Goal: Information Seeking & Learning: Learn about a topic

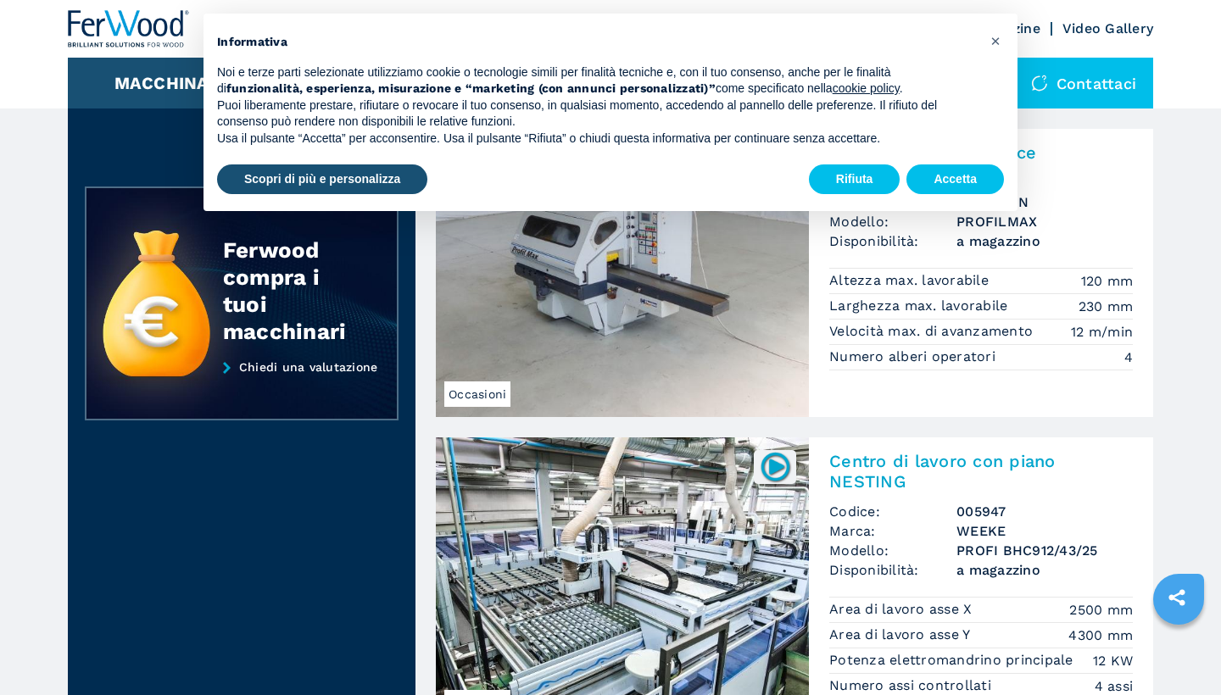
scroll to position [461, 0]
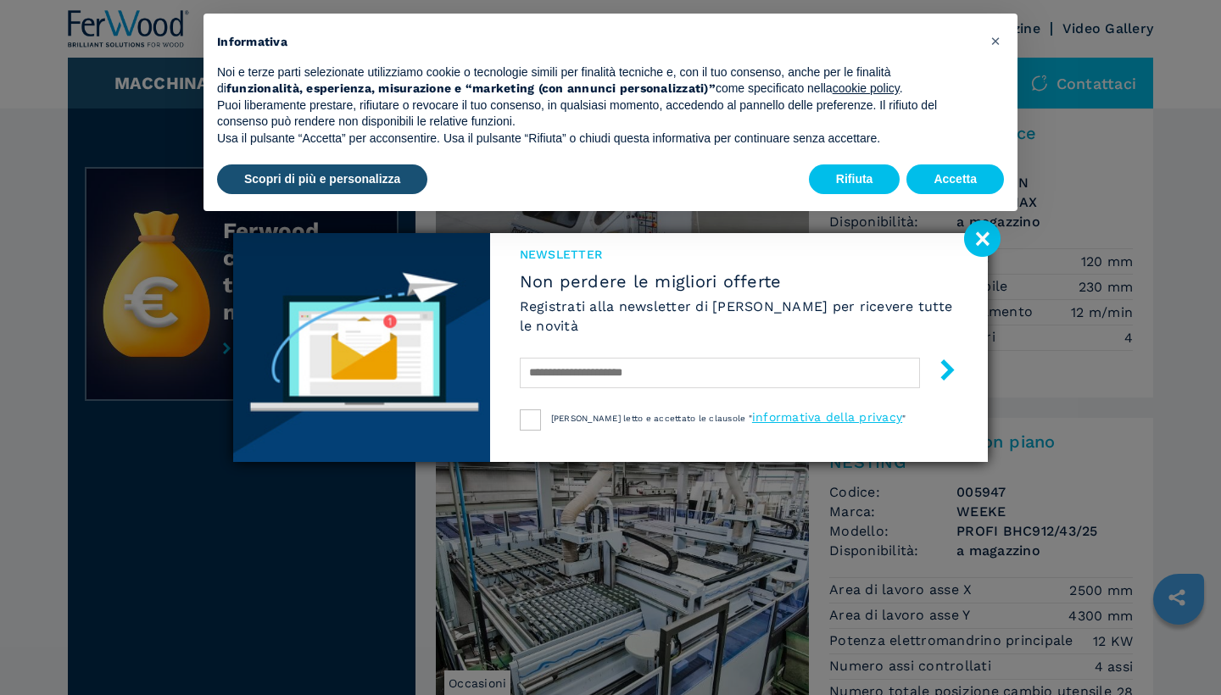
click at [990, 240] on image at bounding box center [982, 238] width 36 height 36
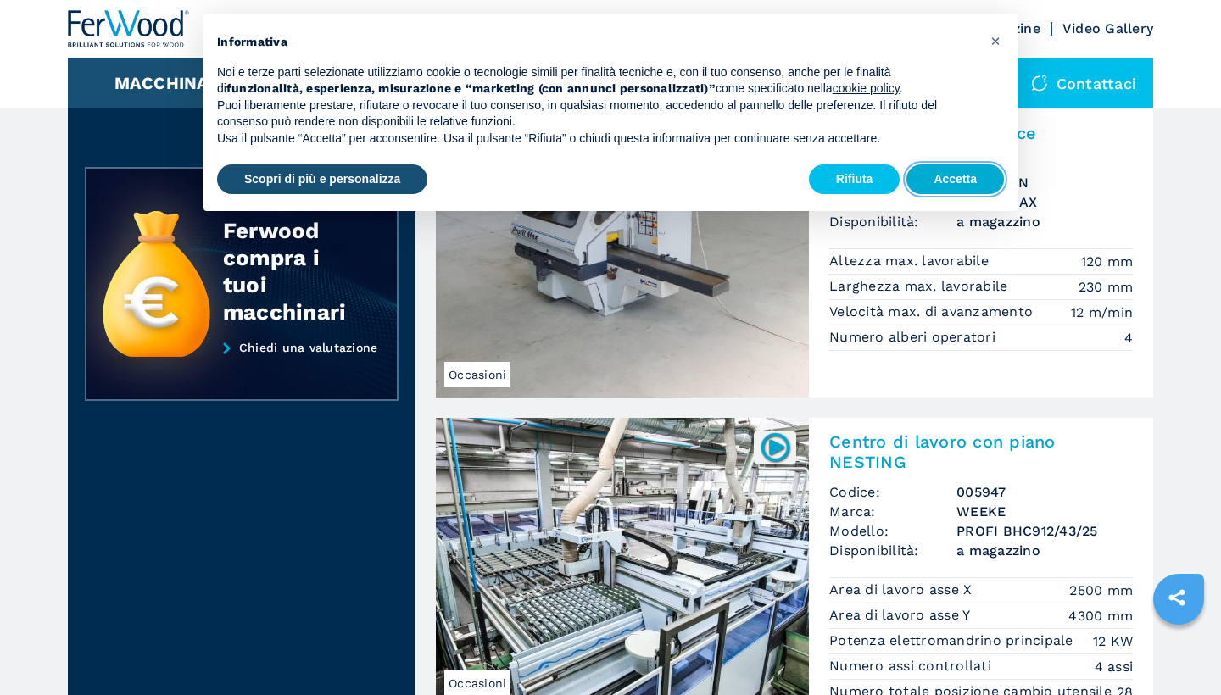
click at [969, 179] on button "Accetta" at bounding box center [955, 179] width 98 height 31
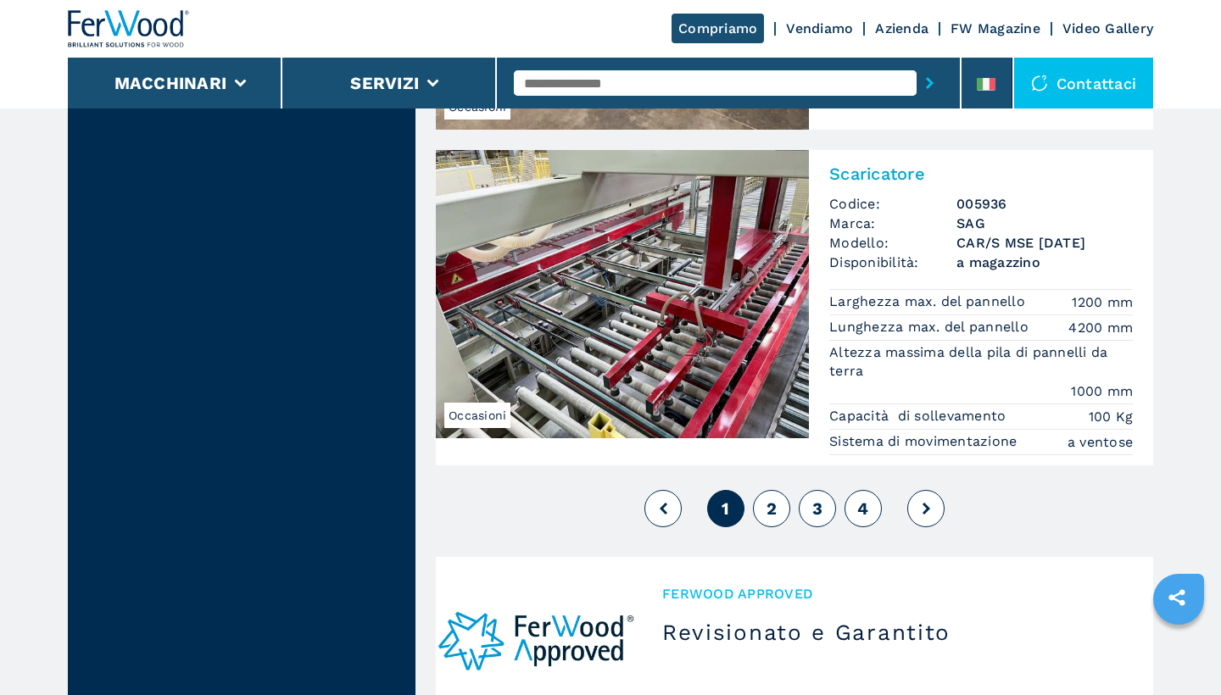
scroll to position [3909, 0]
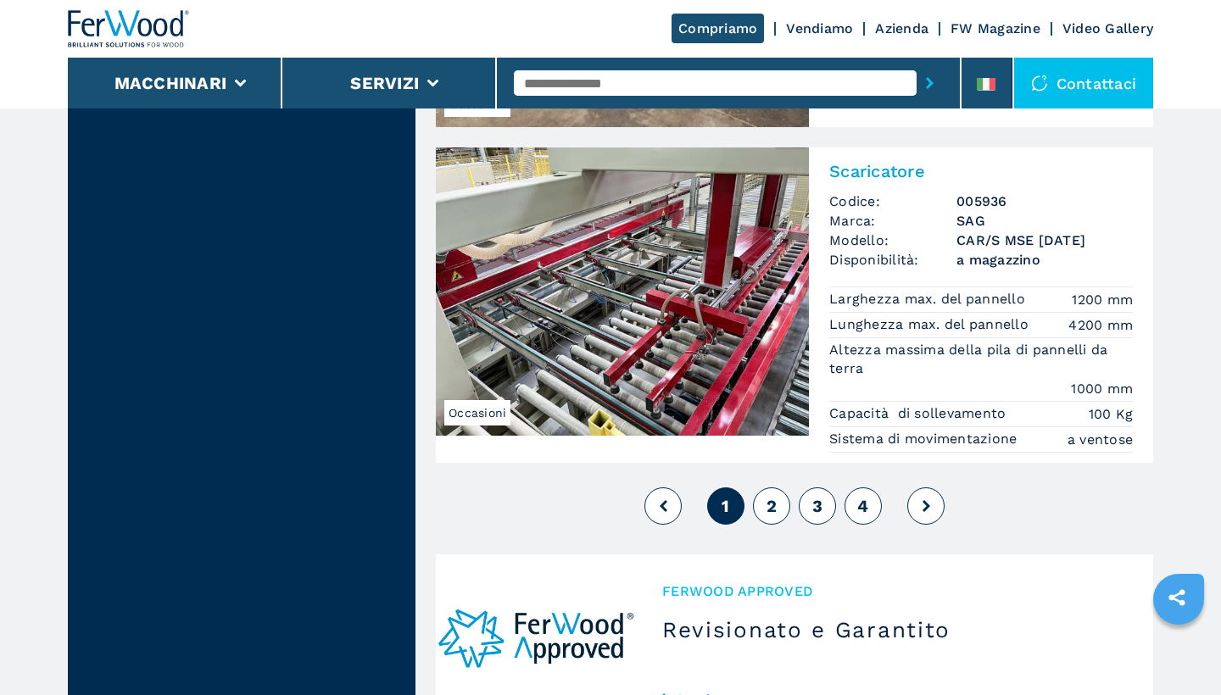
click at [923, 512] on icon at bounding box center [927, 506] width 8 height 12
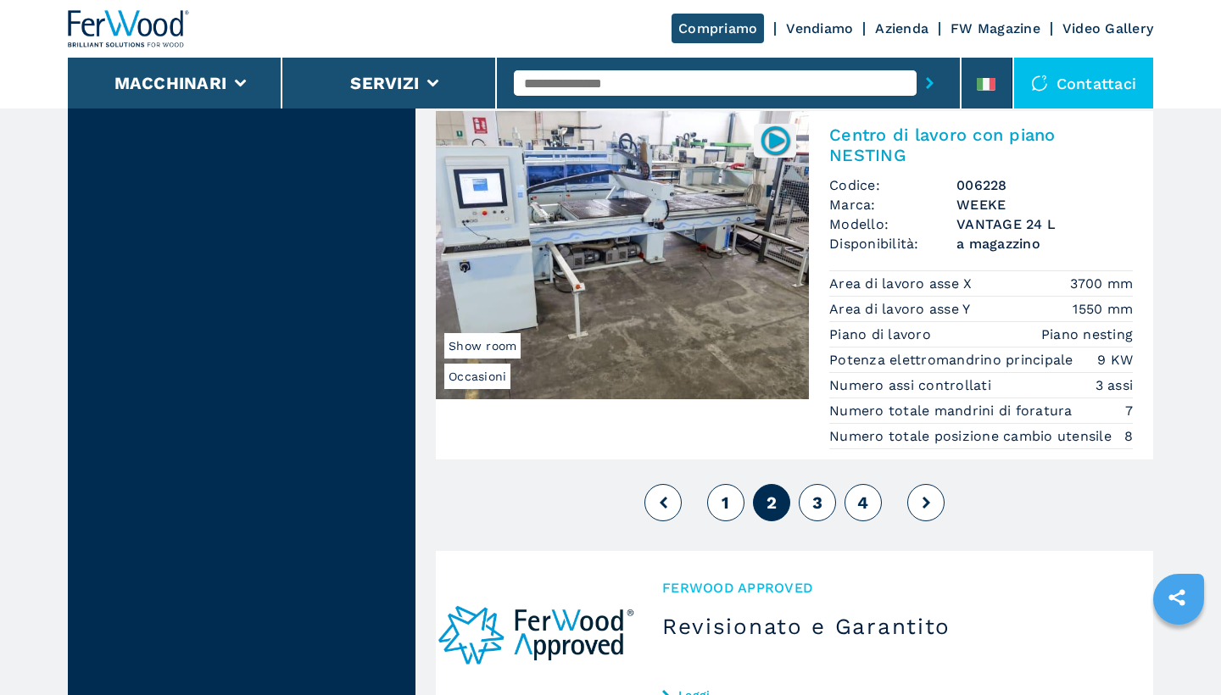
scroll to position [4040, 0]
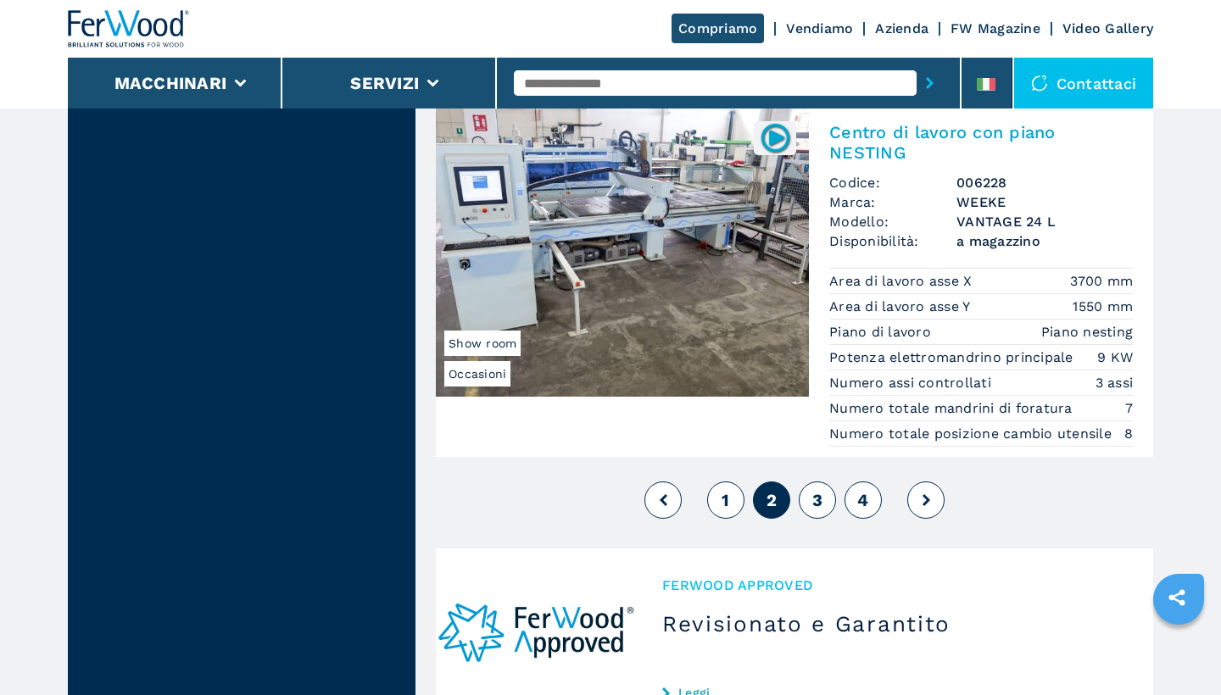
click at [817, 490] on span "3" at bounding box center [817, 500] width 10 height 20
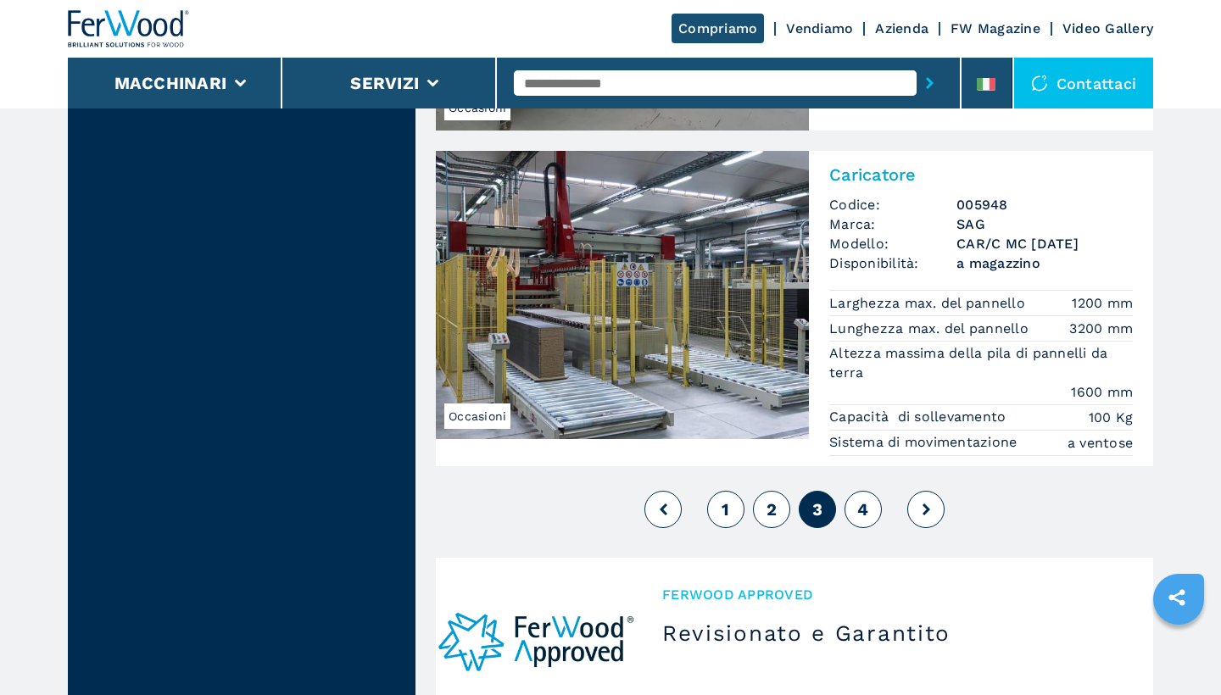
scroll to position [4295, 0]
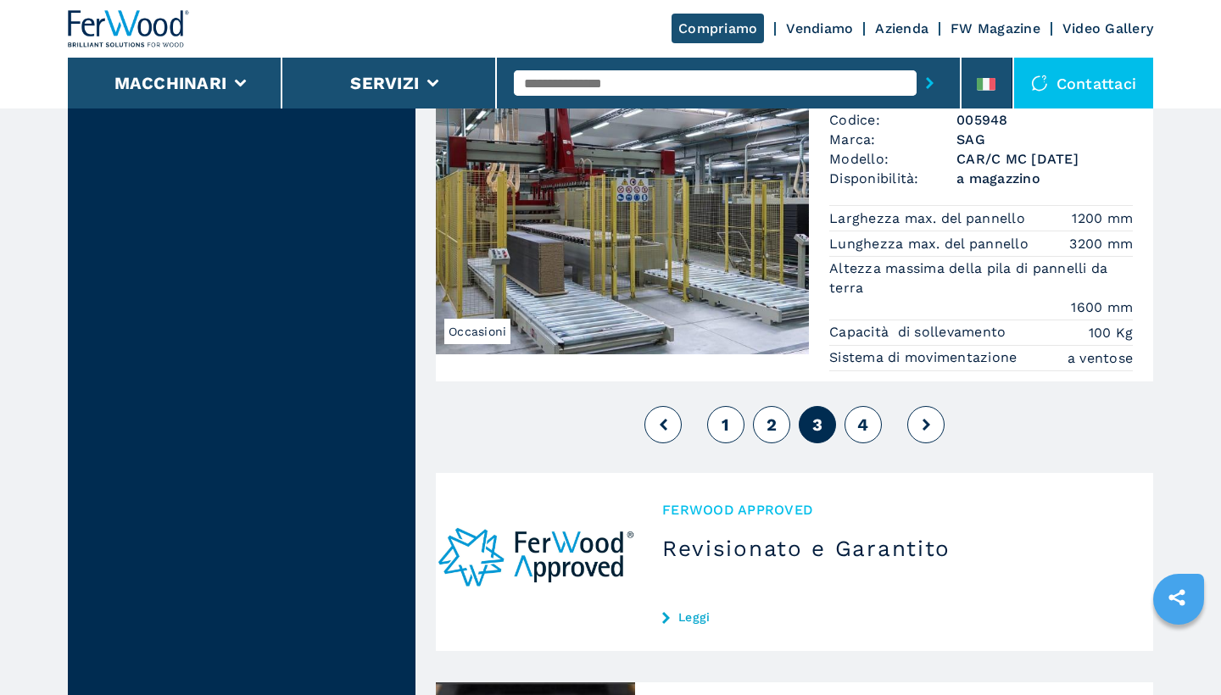
click at [859, 429] on span "4" at bounding box center [862, 425] width 11 height 20
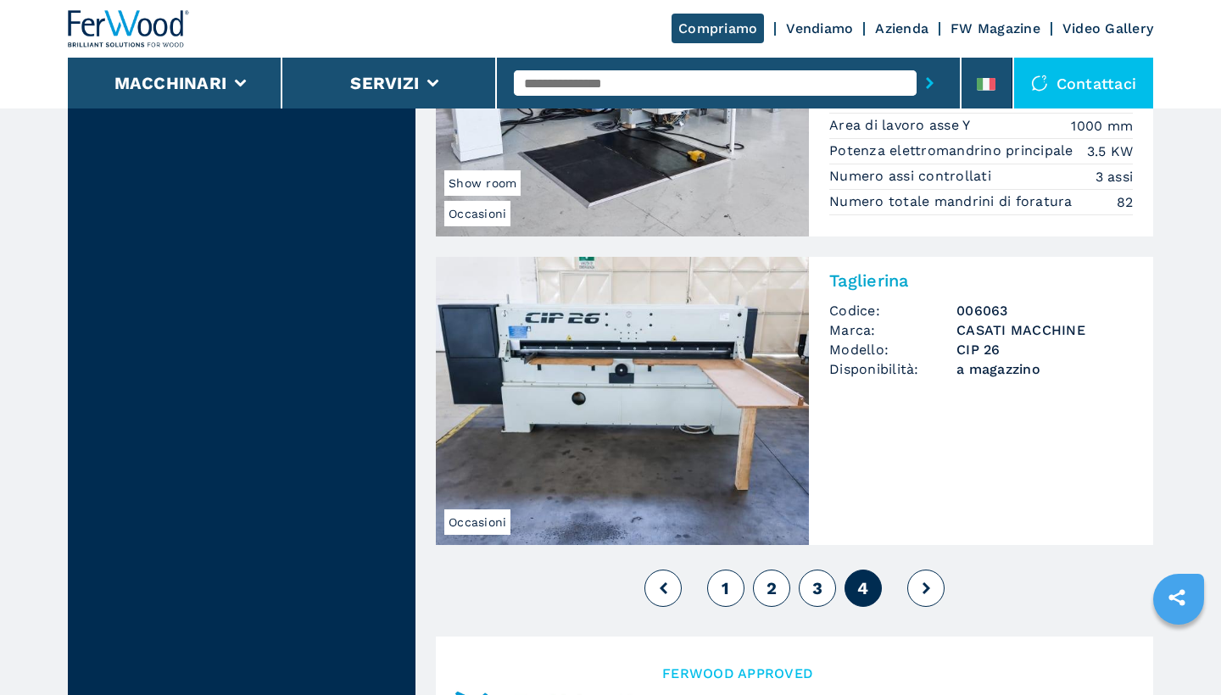
scroll to position [3381, 0]
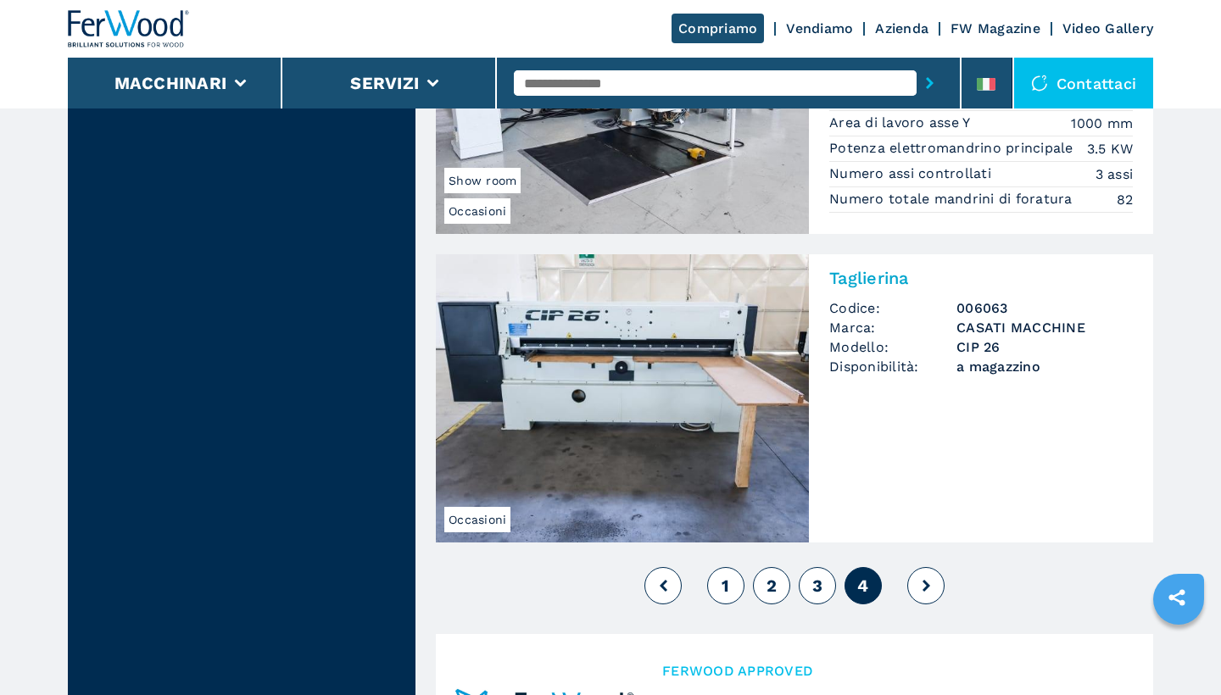
click at [935, 567] on button at bounding box center [925, 585] width 37 height 37
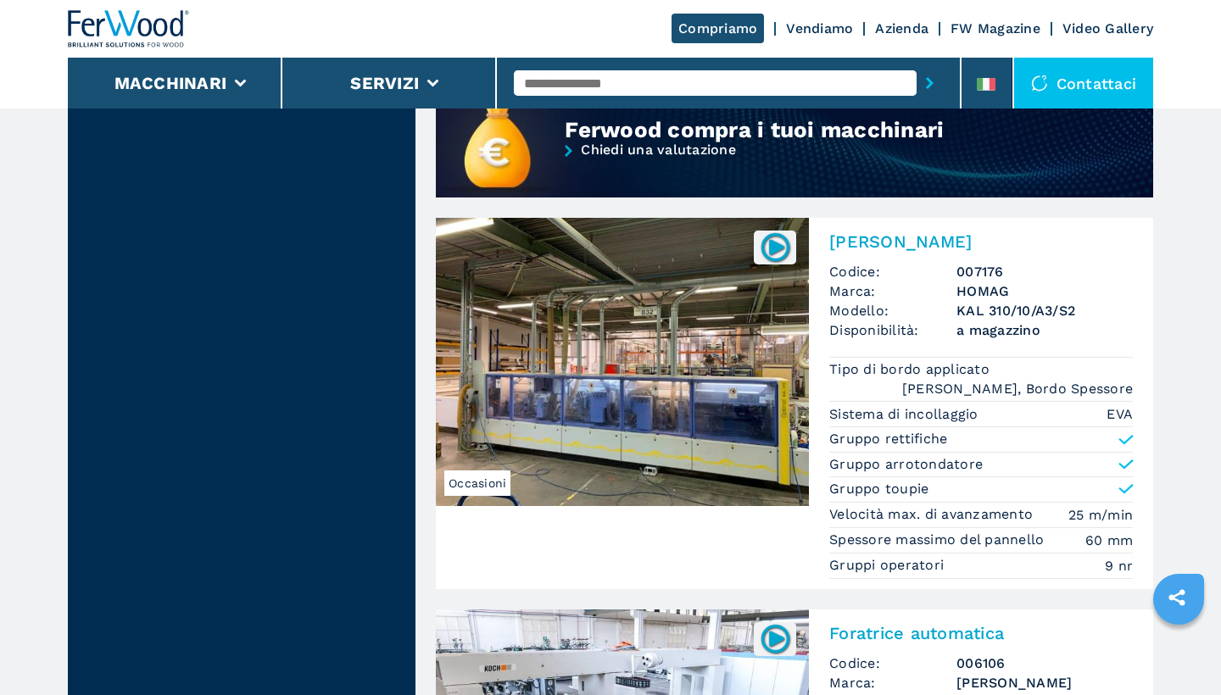
scroll to position [1565, 0]
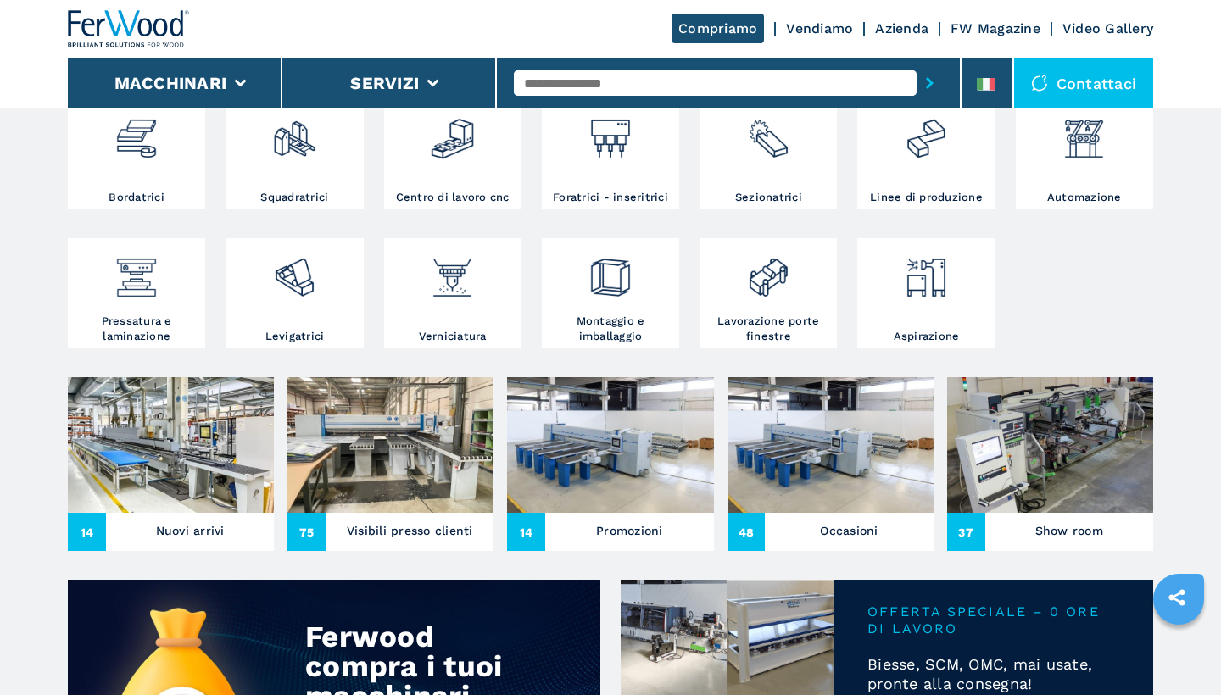
scroll to position [369, 0]
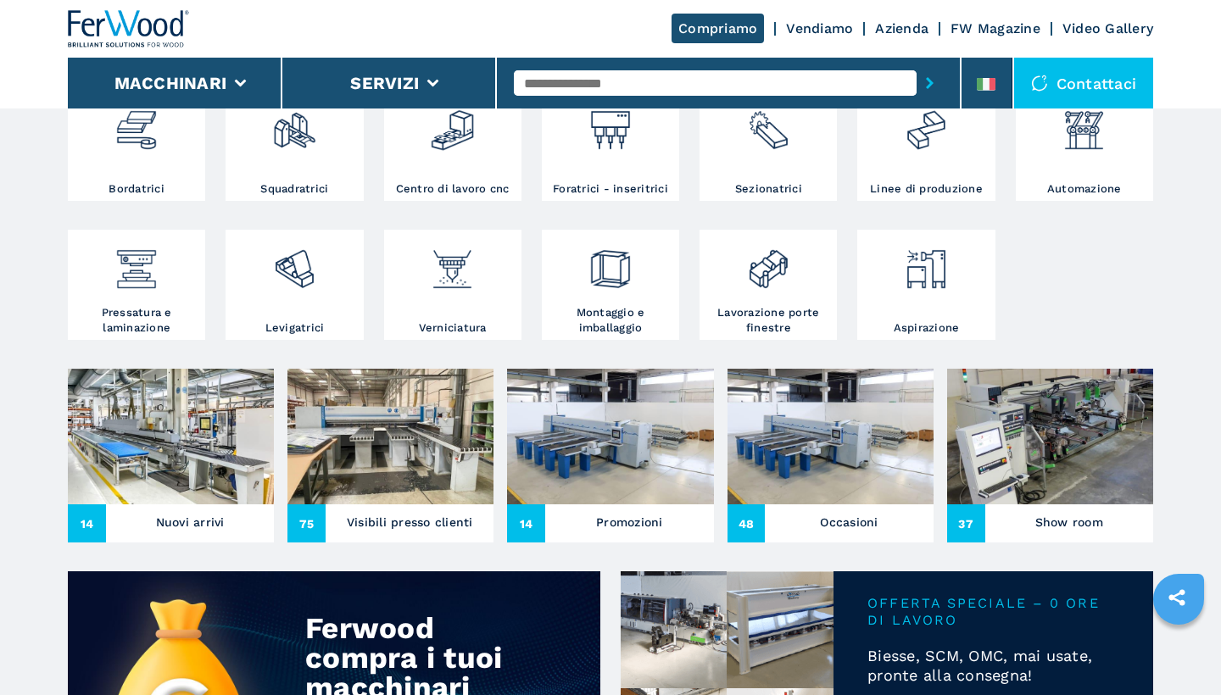
click at [878, 525] on div "Occasioni" at bounding box center [849, 523] width 168 height 26
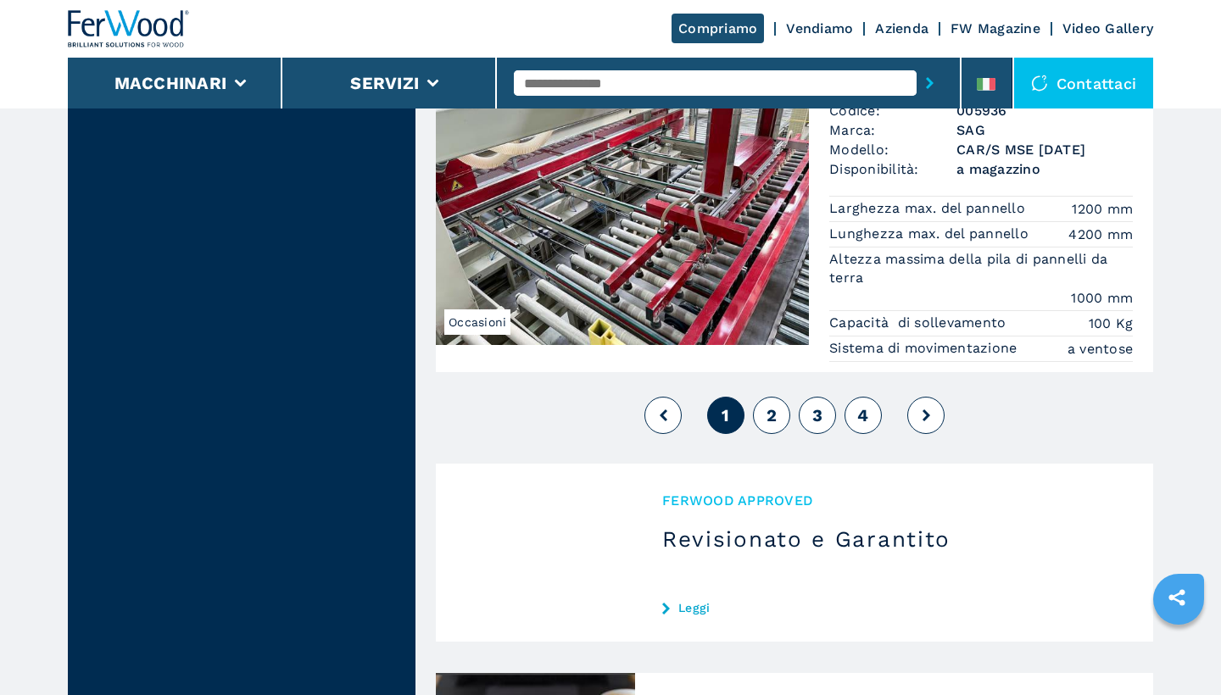
scroll to position [4010, 0]
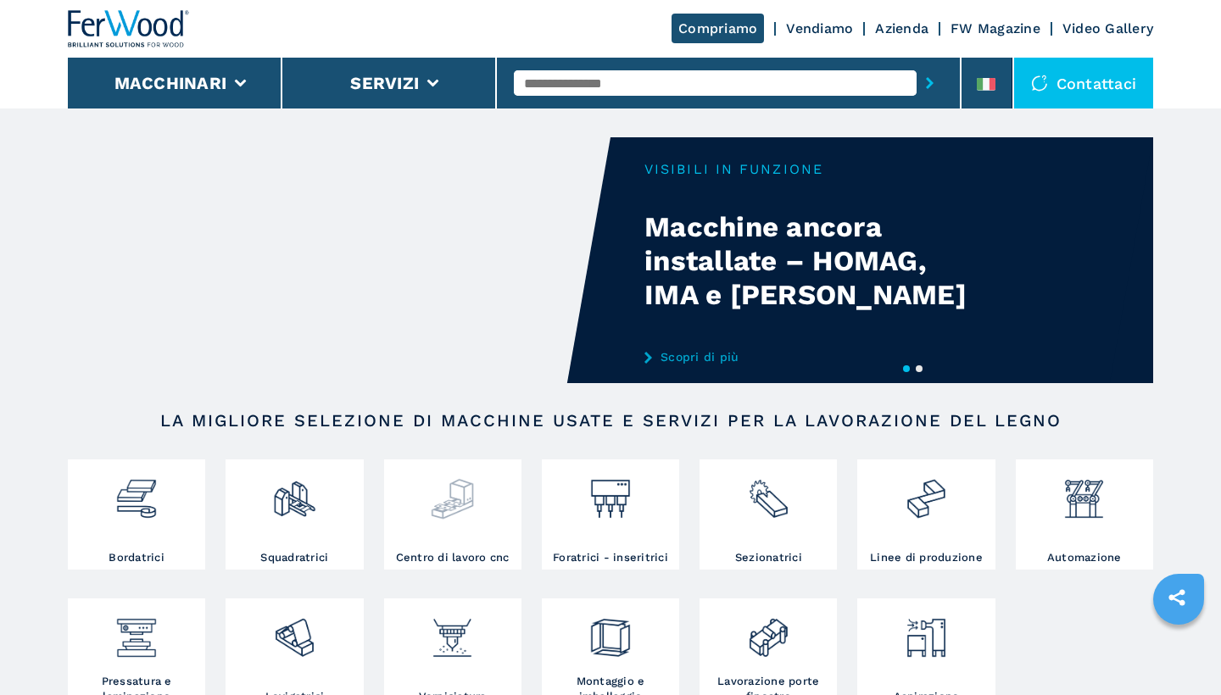
click at [442, 525] on div at bounding box center [452, 507] width 129 height 86
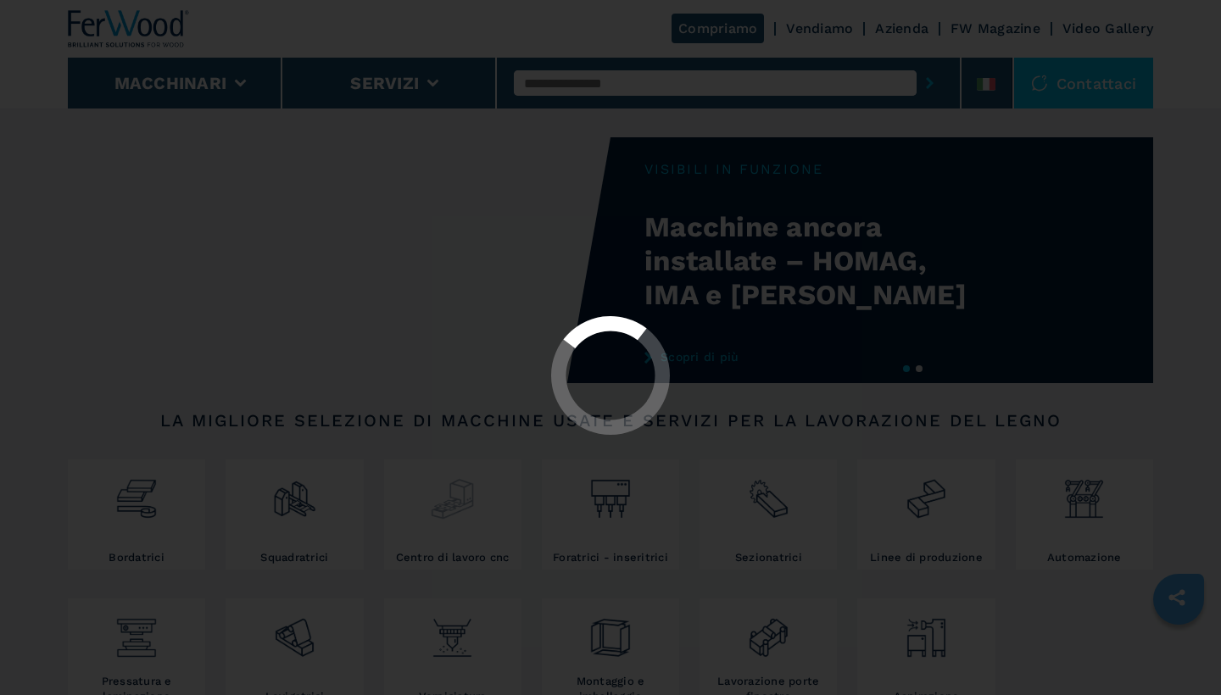
select select "**********"
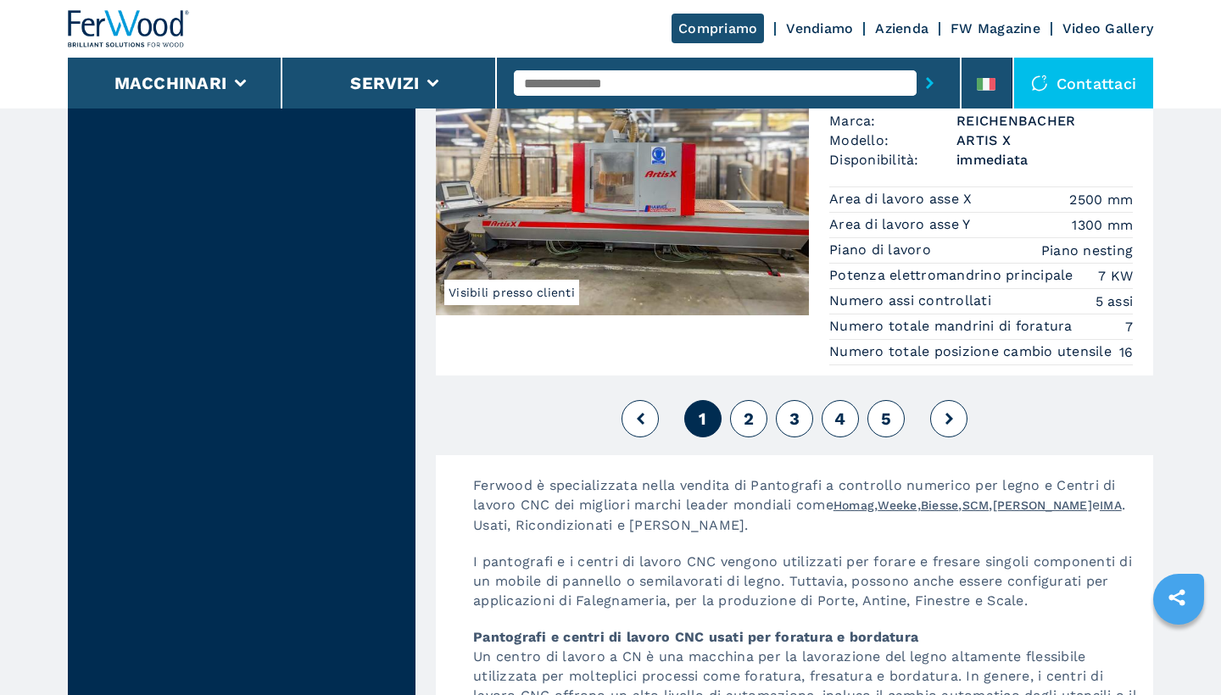
scroll to position [4165, 0]
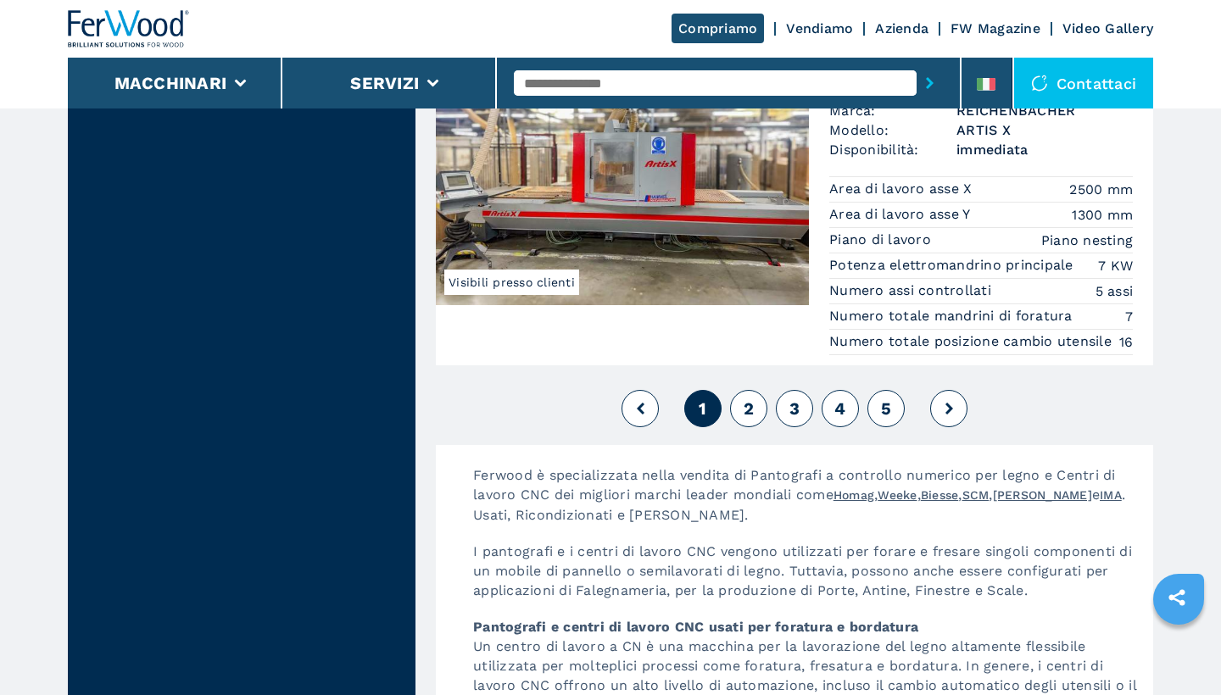
click at [744, 419] on span "2" at bounding box center [749, 409] width 10 height 20
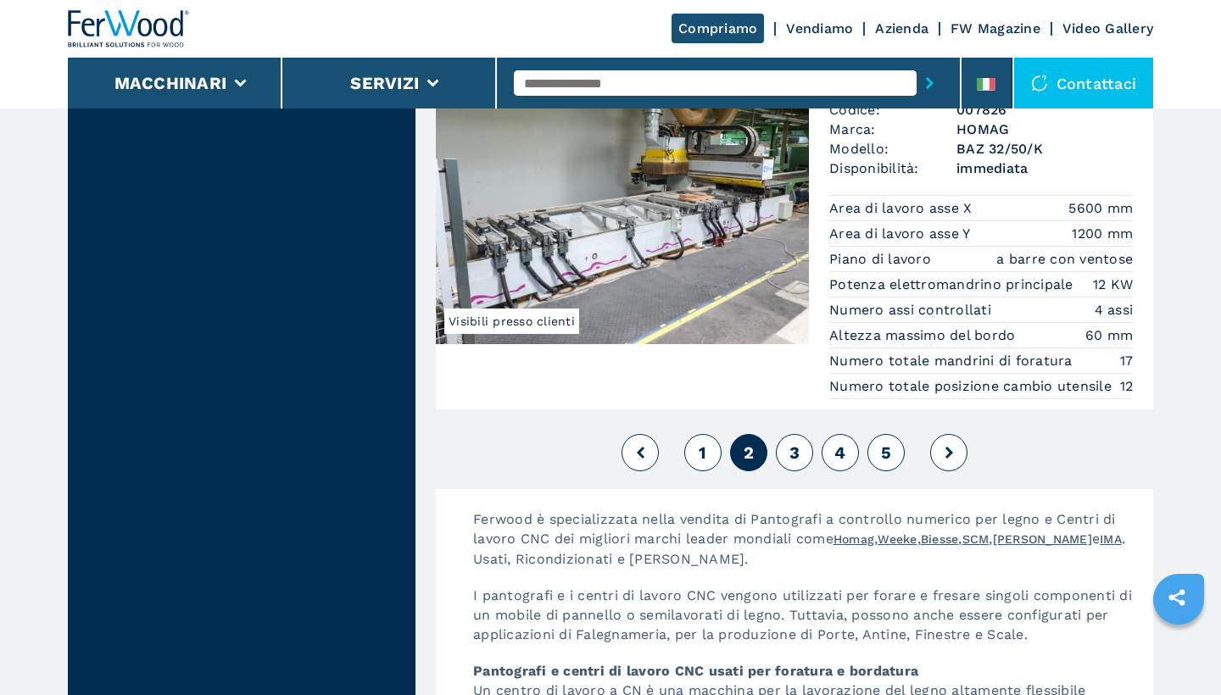
scroll to position [4223, 0]
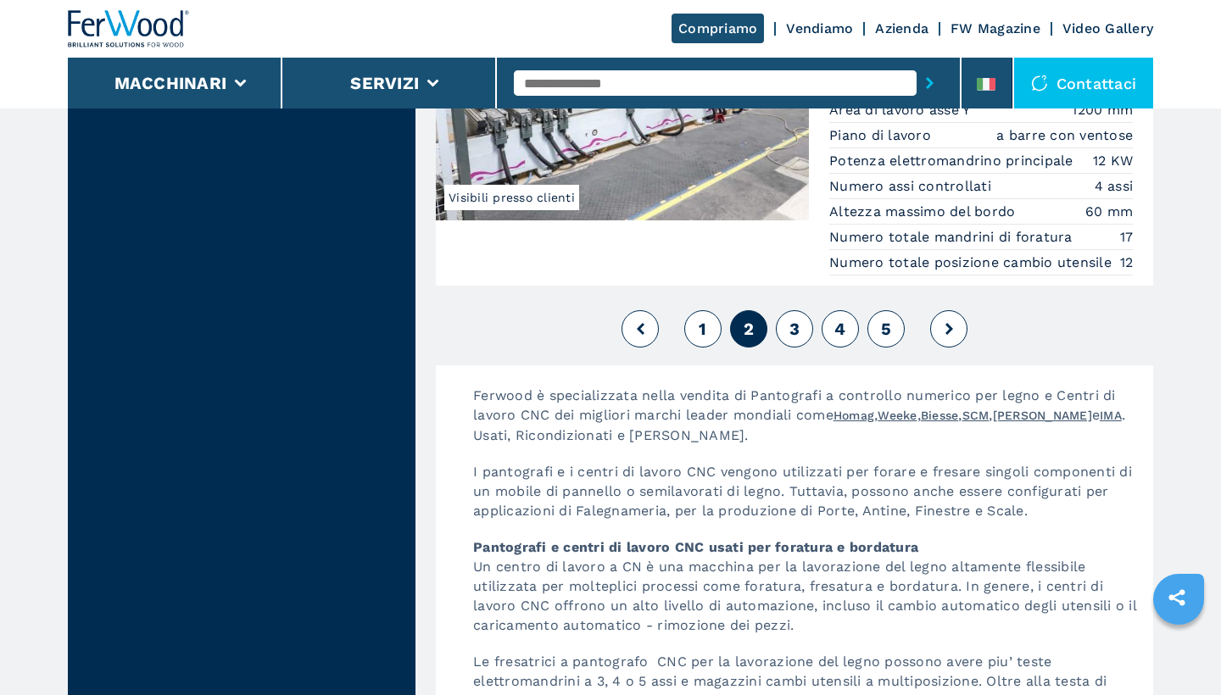
click at [788, 348] on button "3" at bounding box center [794, 328] width 37 height 37
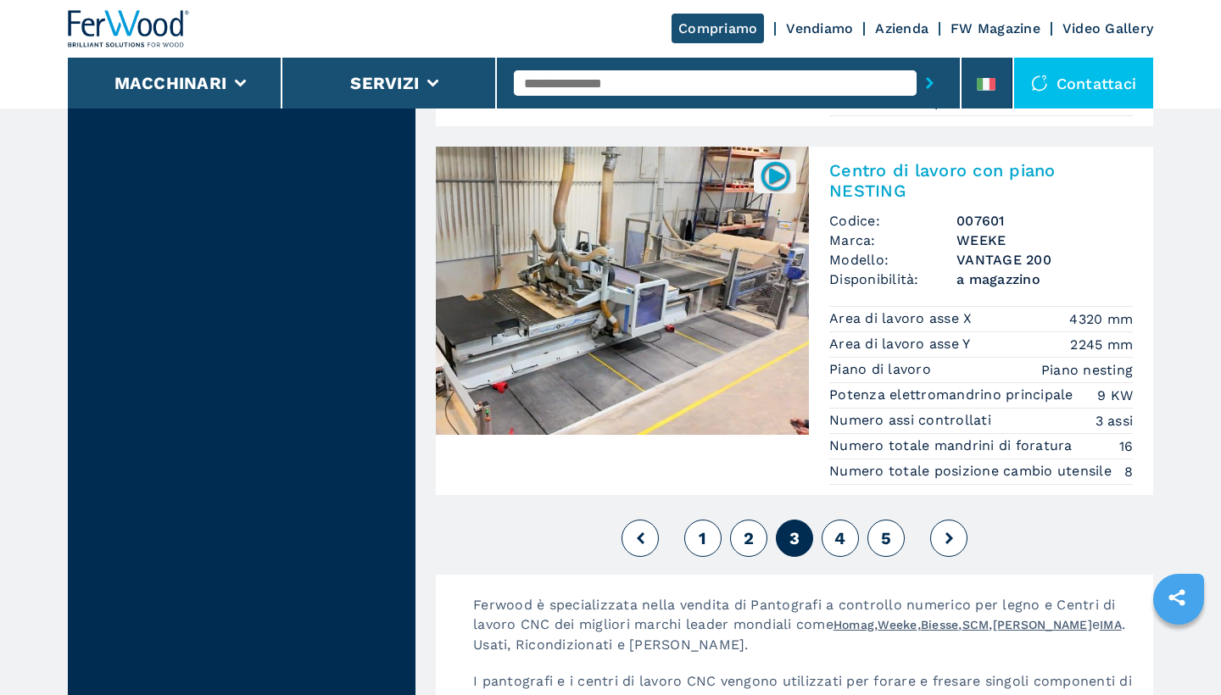
scroll to position [4118, 0]
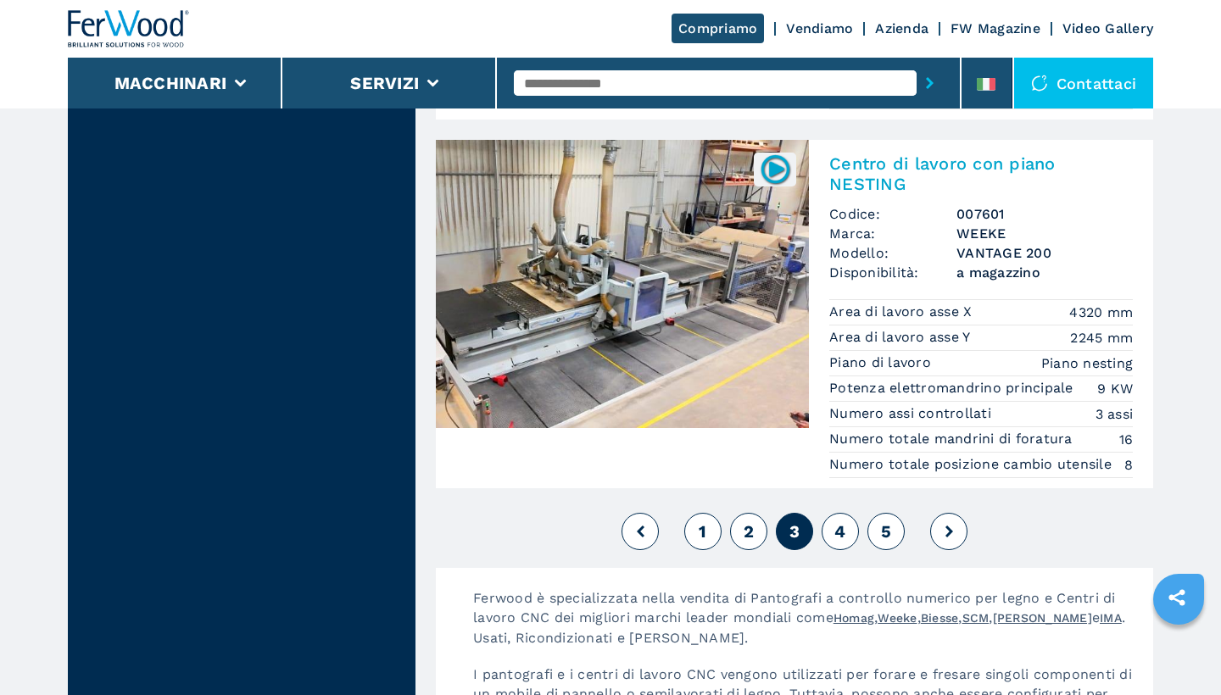
click at [840, 542] on span "4" at bounding box center [839, 531] width 11 height 20
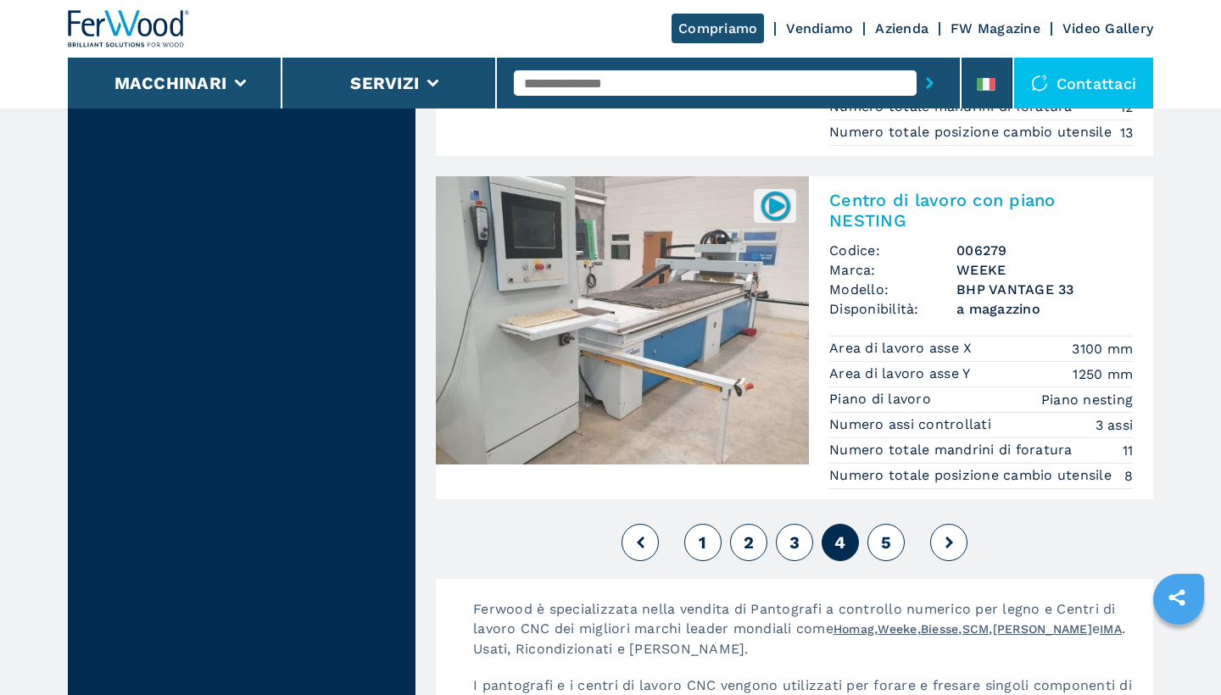
scroll to position [4050, 0]
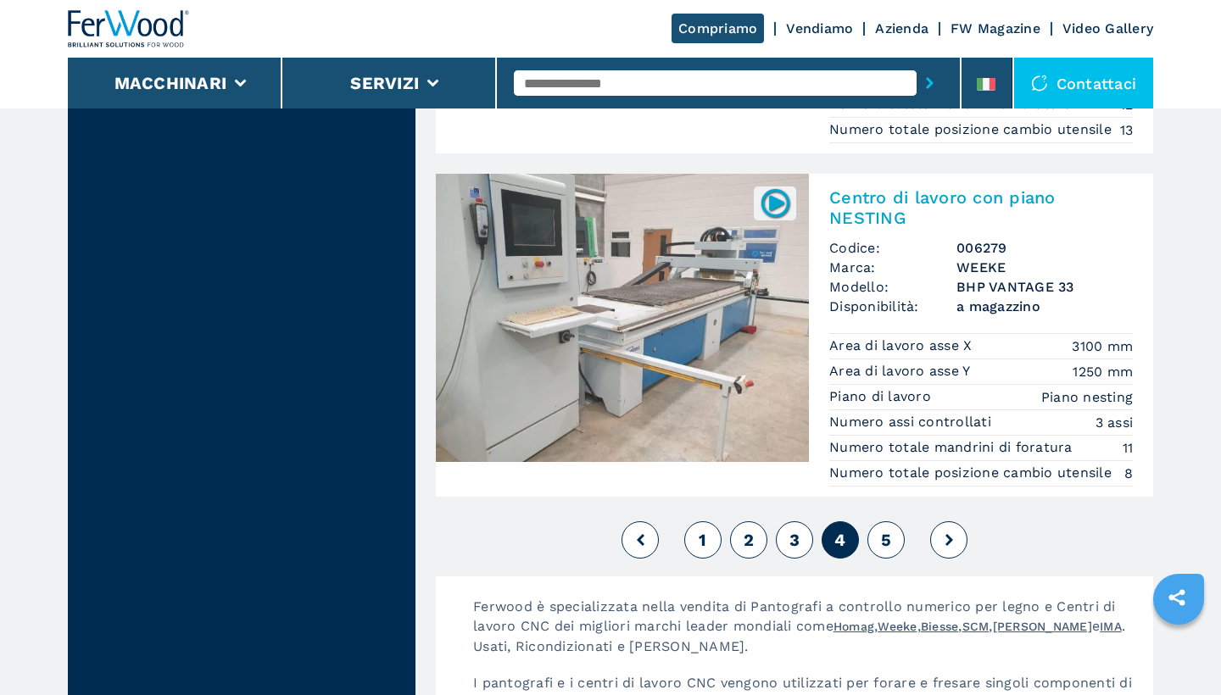
click at [879, 542] on button "5" at bounding box center [885, 539] width 37 height 37
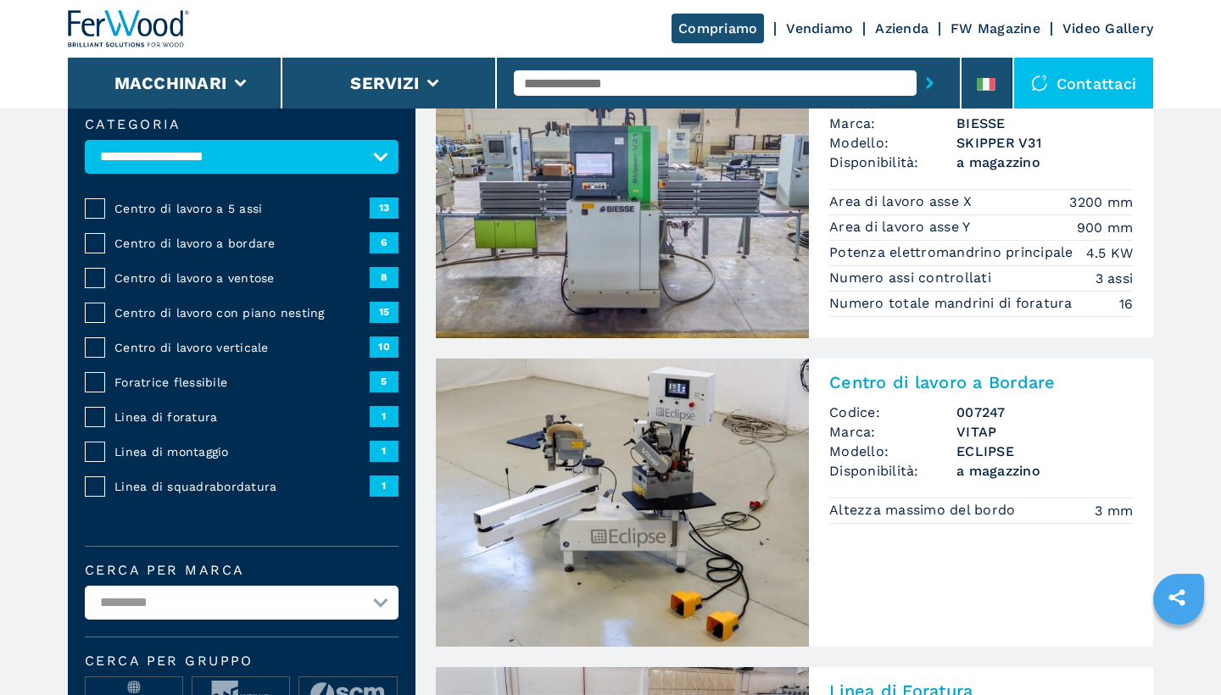
scroll to position [185, 0]
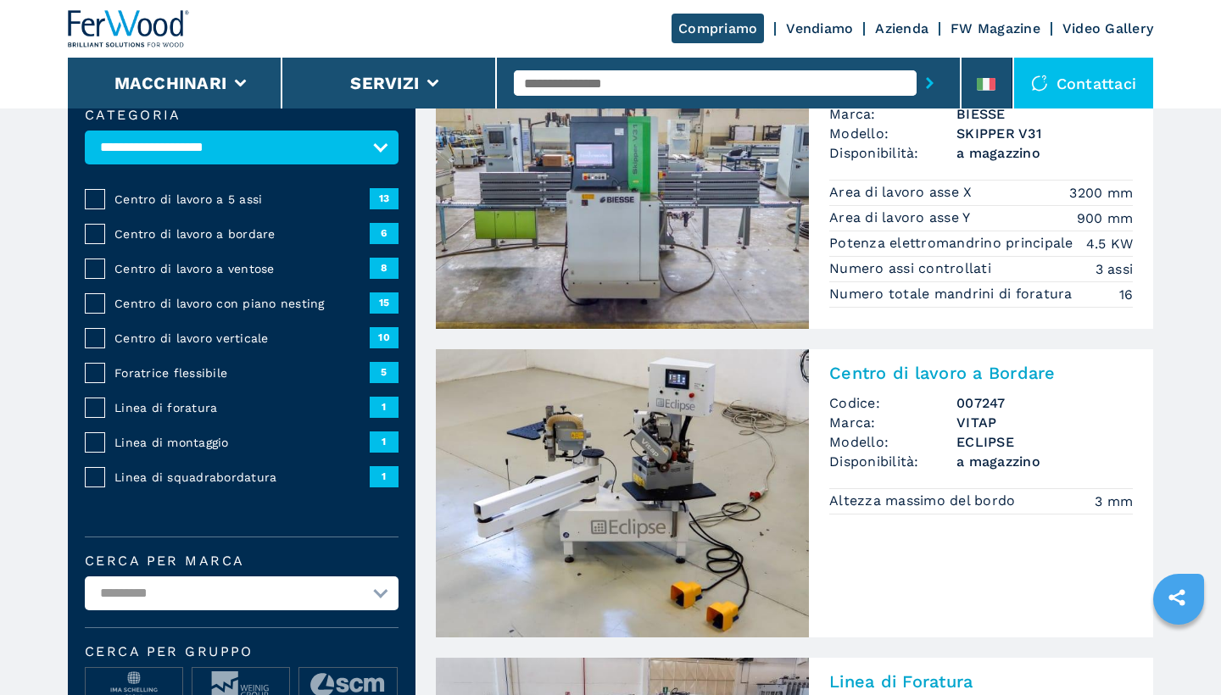
click at [767, 460] on img at bounding box center [622, 493] width 373 height 288
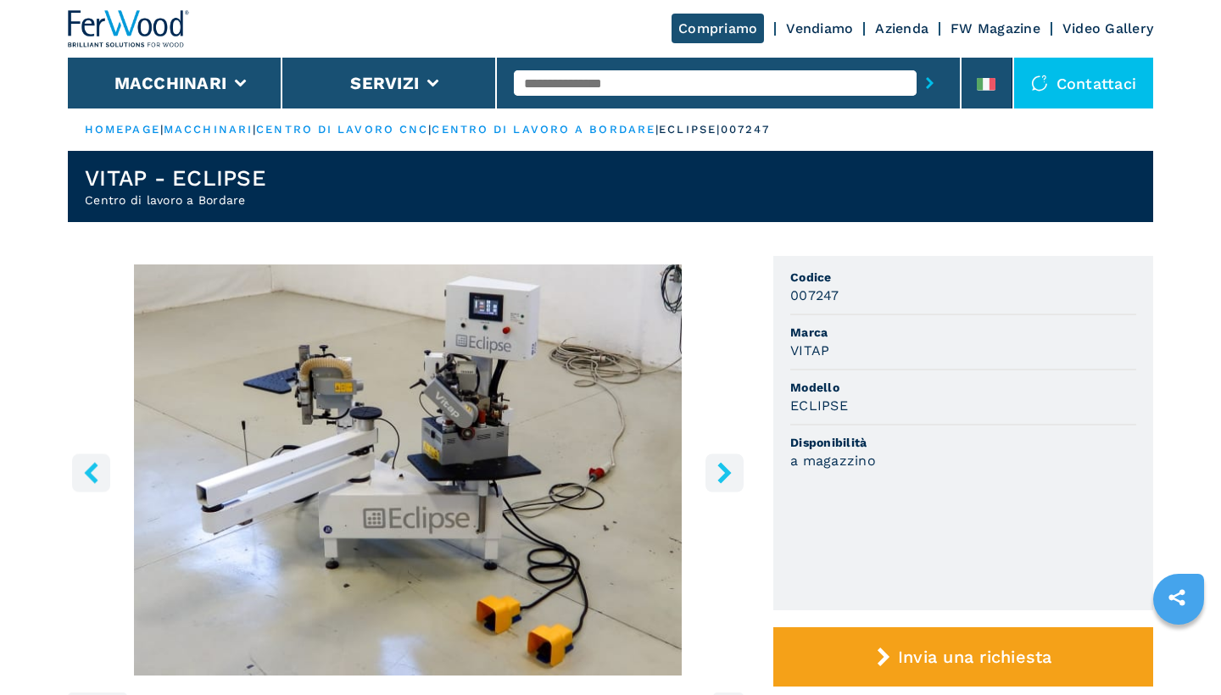
click at [722, 479] on icon "right-button" at bounding box center [724, 472] width 14 height 21
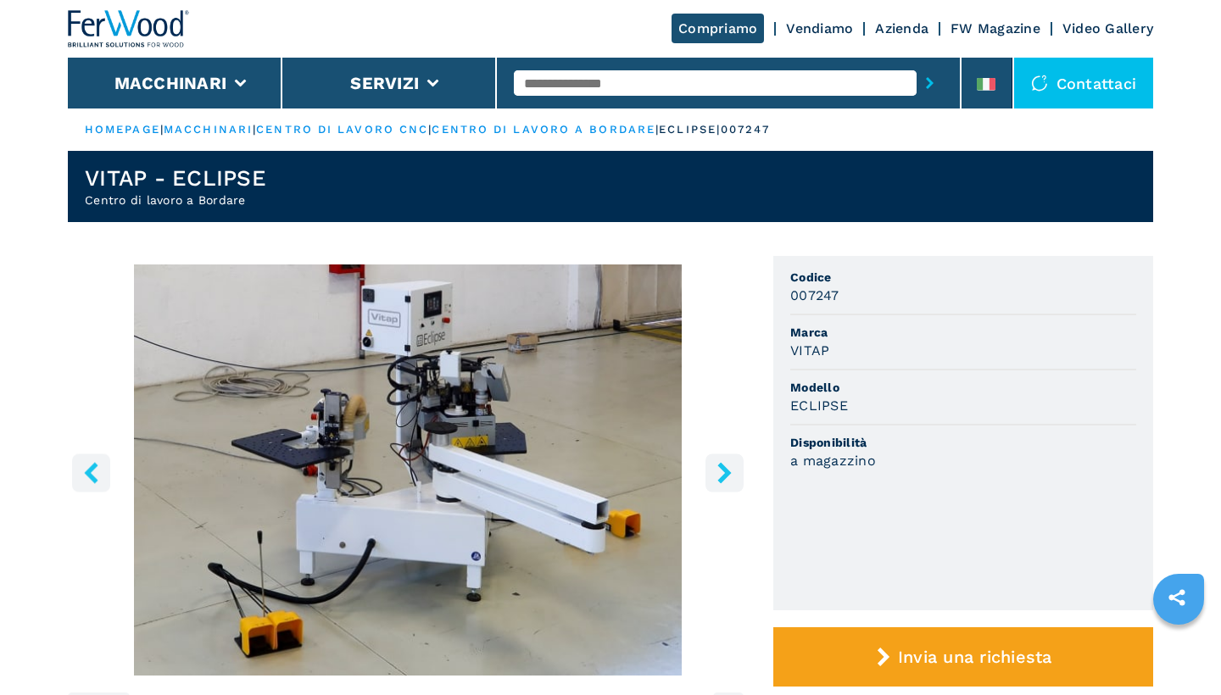
click at [722, 479] on icon "right-button" at bounding box center [724, 472] width 14 height 21
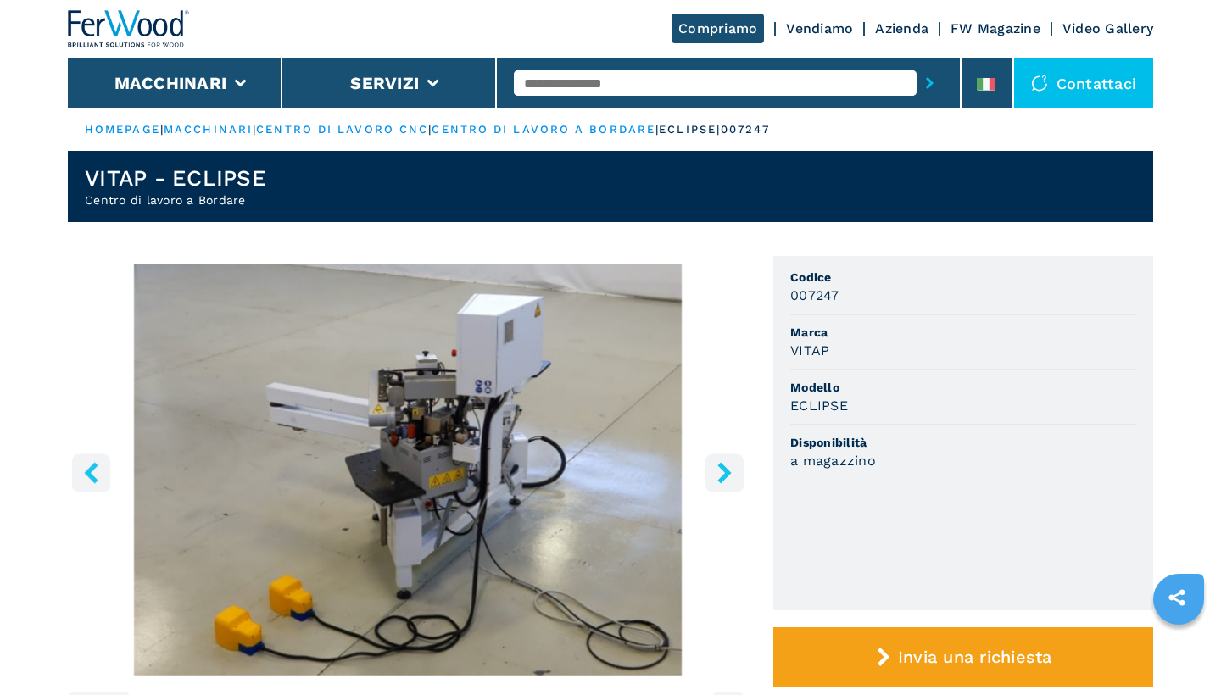
click at [722, 479] on icon "right-button" at bounding box center [724, 472] width 14 height 21
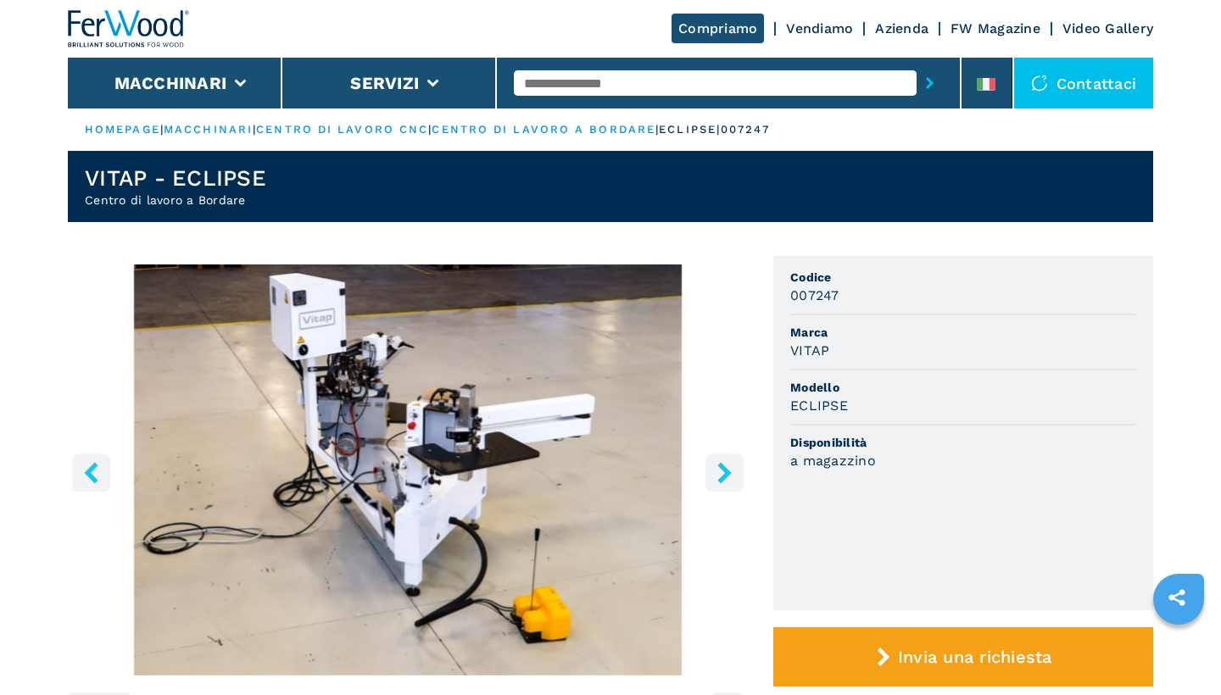
click at [722, 479] on icon "right-button" at bounding box center [724, 472] width 14 height 21
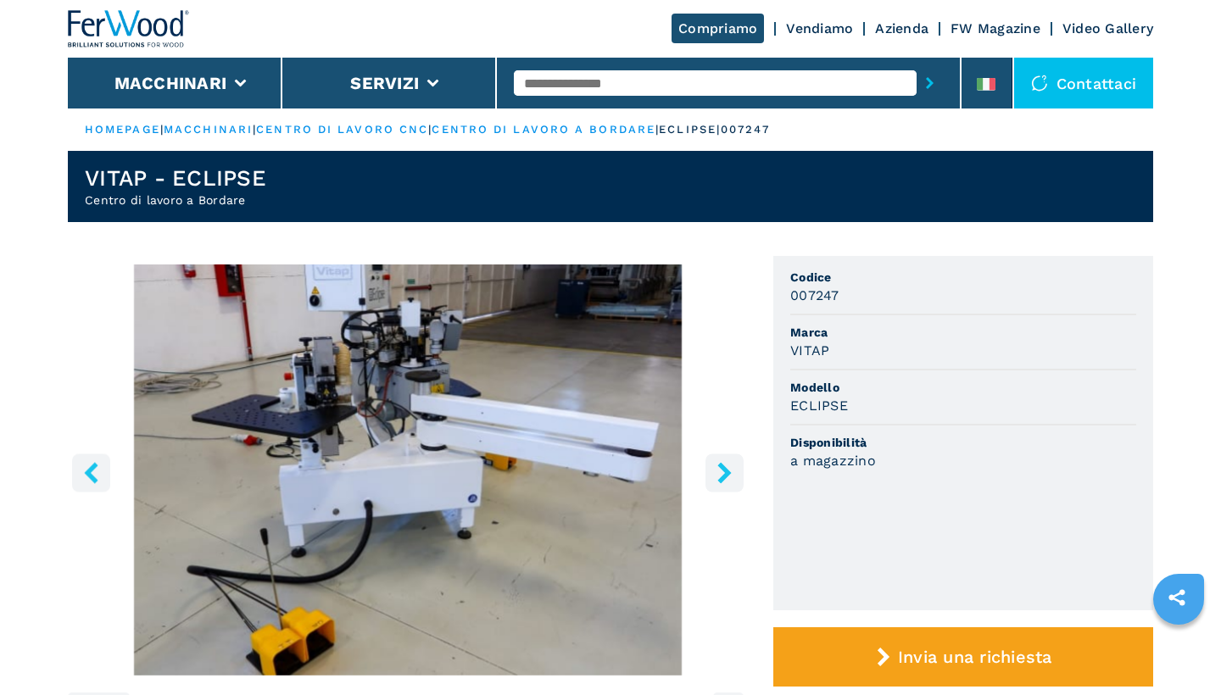
click at [711, 480] on button "right-button" at bounding box center [724, 473] width 38 height 38
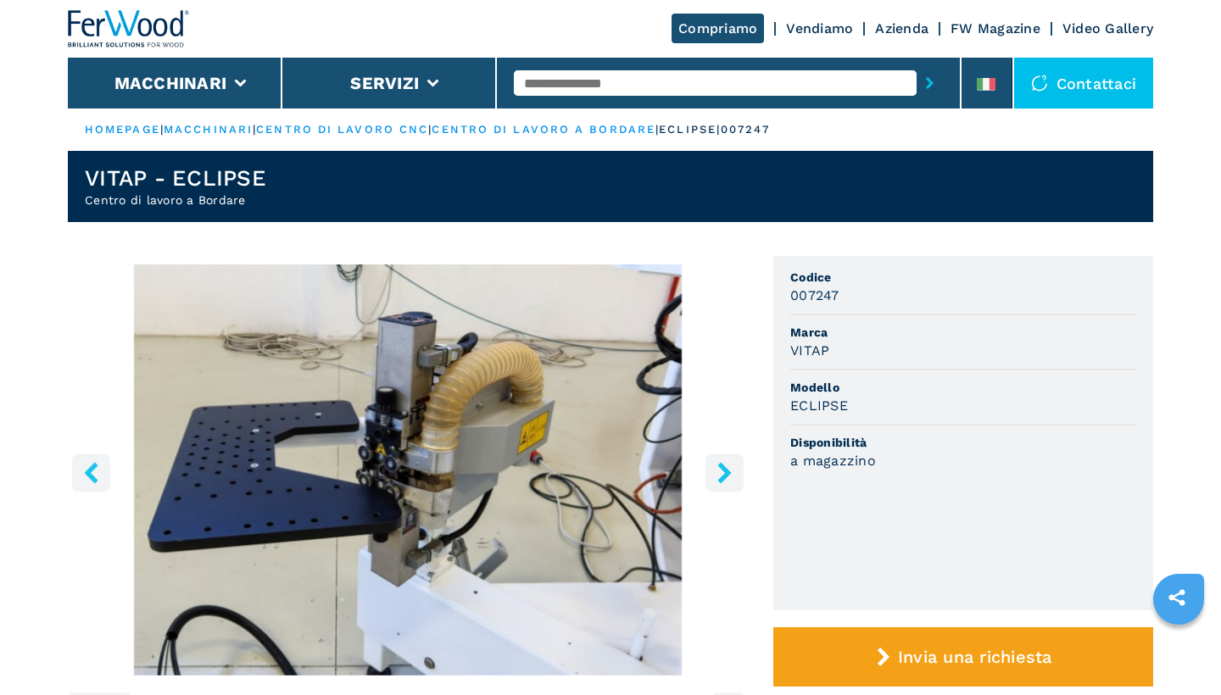
click at [717, 473] on icon "right-button" at bounding box center [724, 472] width 21 height 21
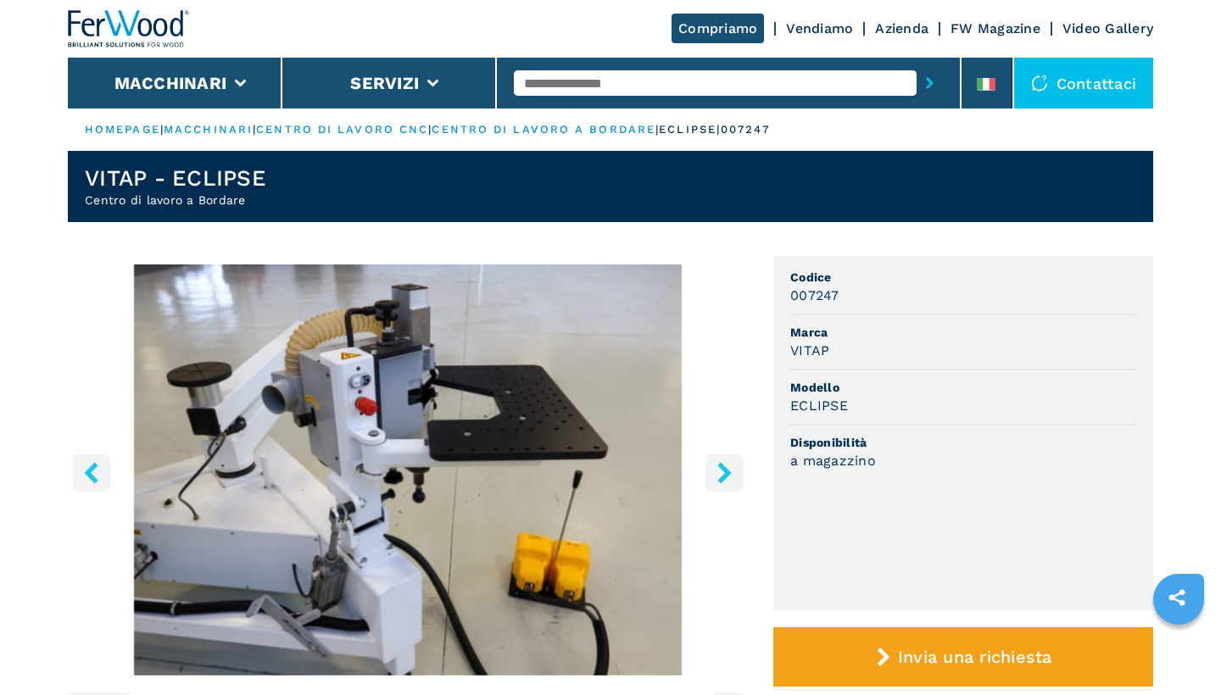
click at [717, 473] on icon "right-button" at bounding box center [724, 472] width 21 height 21
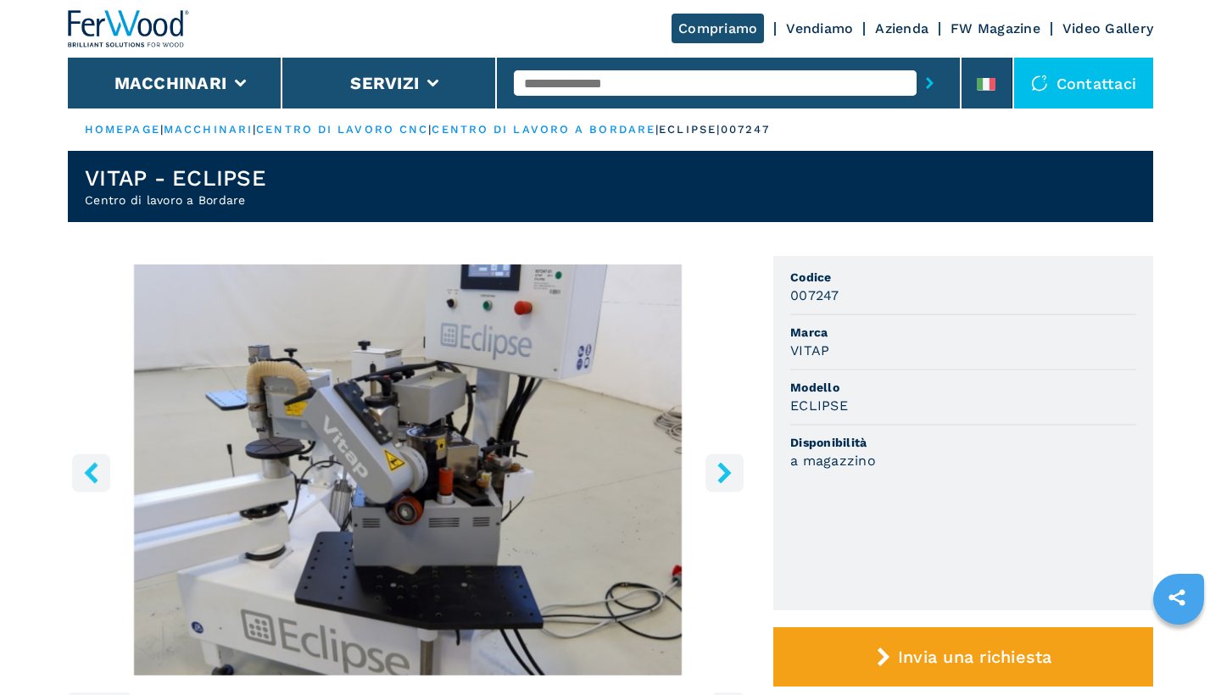
click at [711, 477] on button "right-button" at bounding box center [724, 473] width 38 height 38
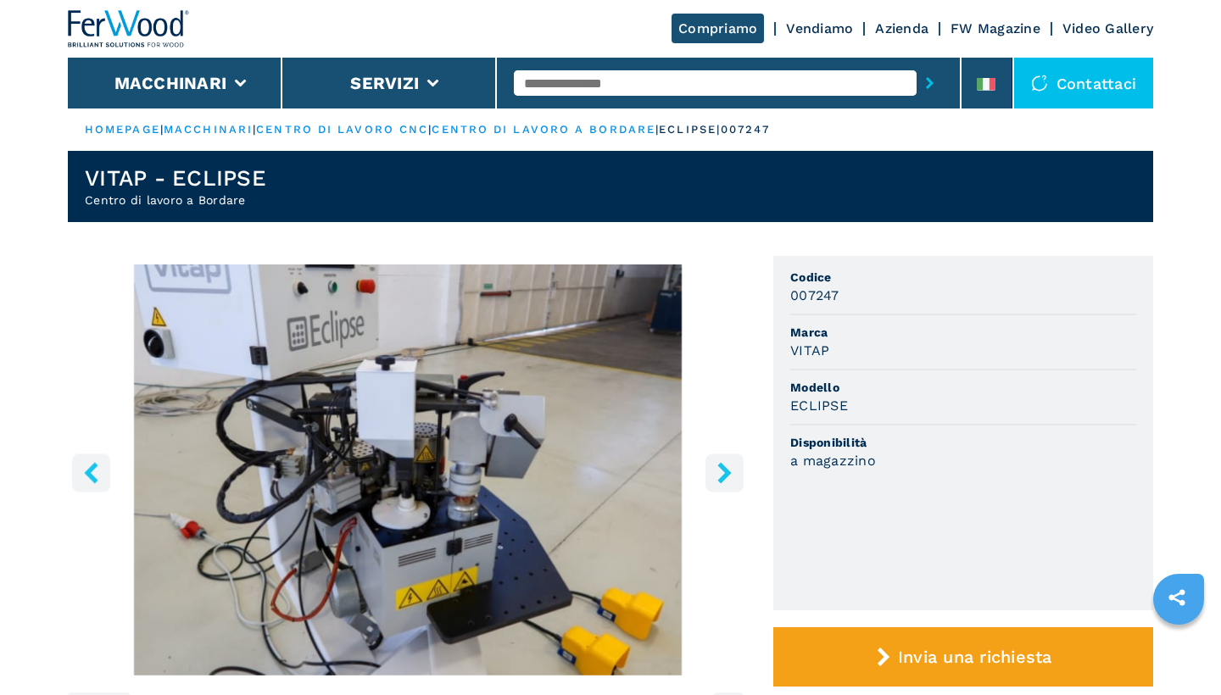
click at [711, 477] on button "right-button" at bounding box center [724, 473] width 38 height 38
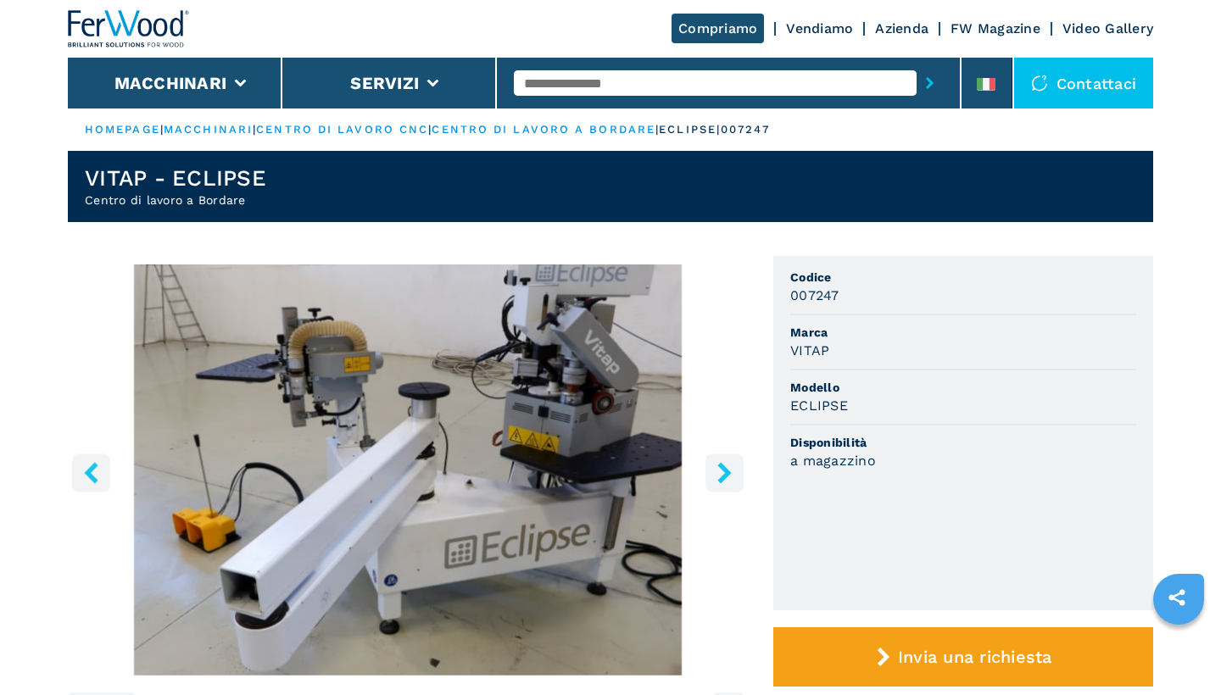
click at [711, 477] on button "right-button" at bounding box center [724, 473] width 38 height 38
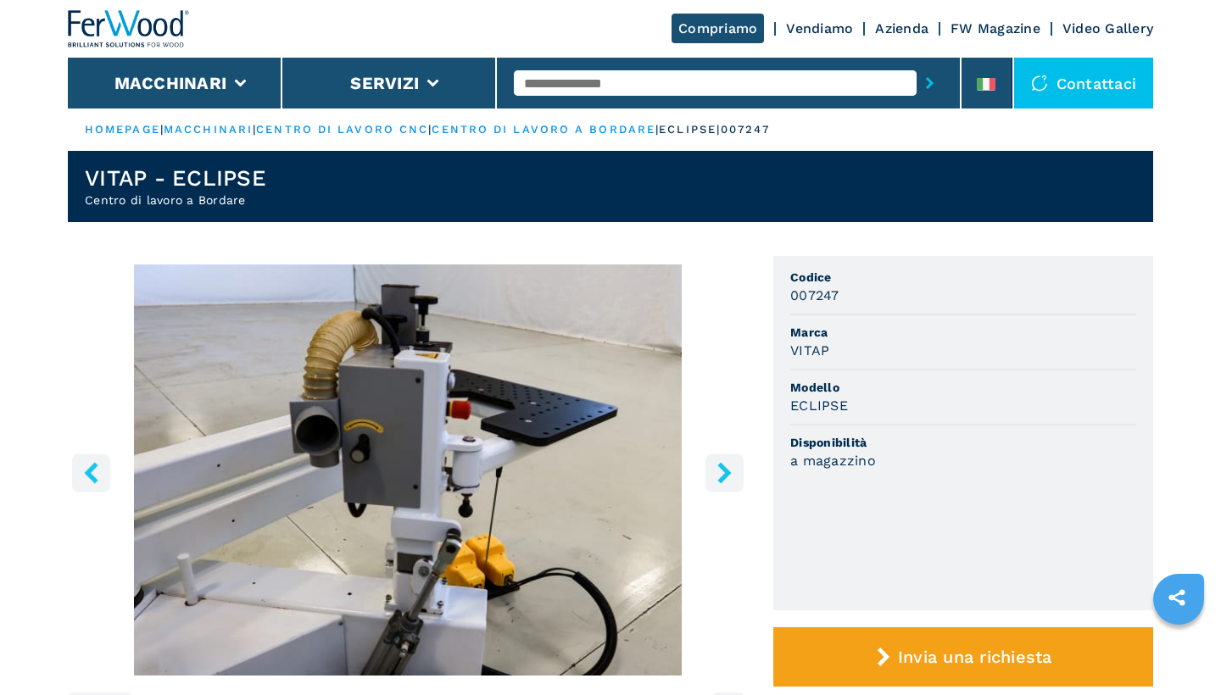
click at [708, 475] on button "right-button" at bounding box center [724, 473] width 38 height 38
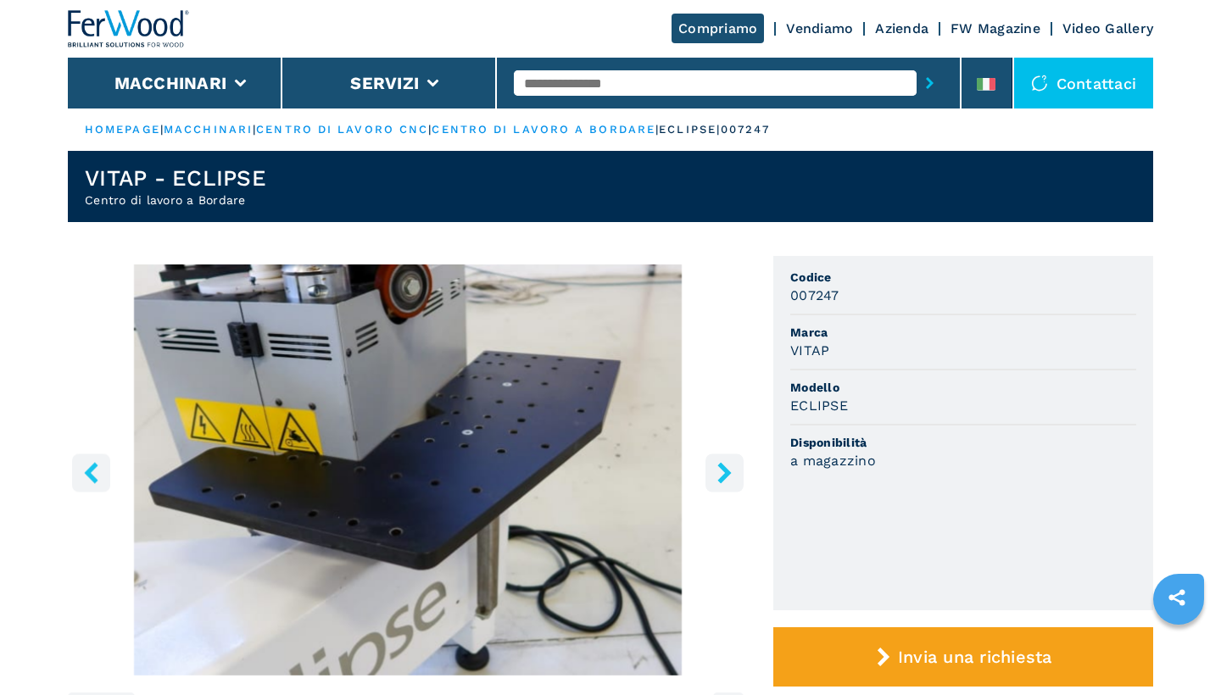
click at [708, 475] on button "right-button" at bounding box center [724, 473] width 38 height 38
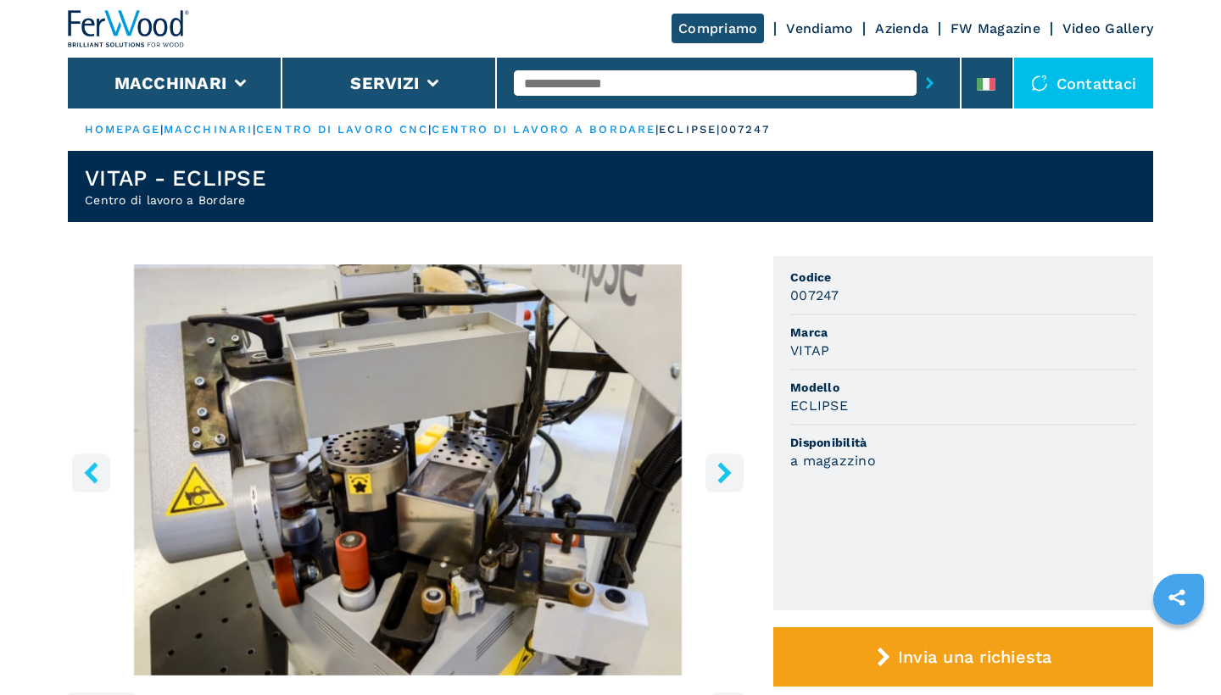
click at [697, 476] on img "Go to Slide 13" at bounding box center [408, 470] width 680 height 411
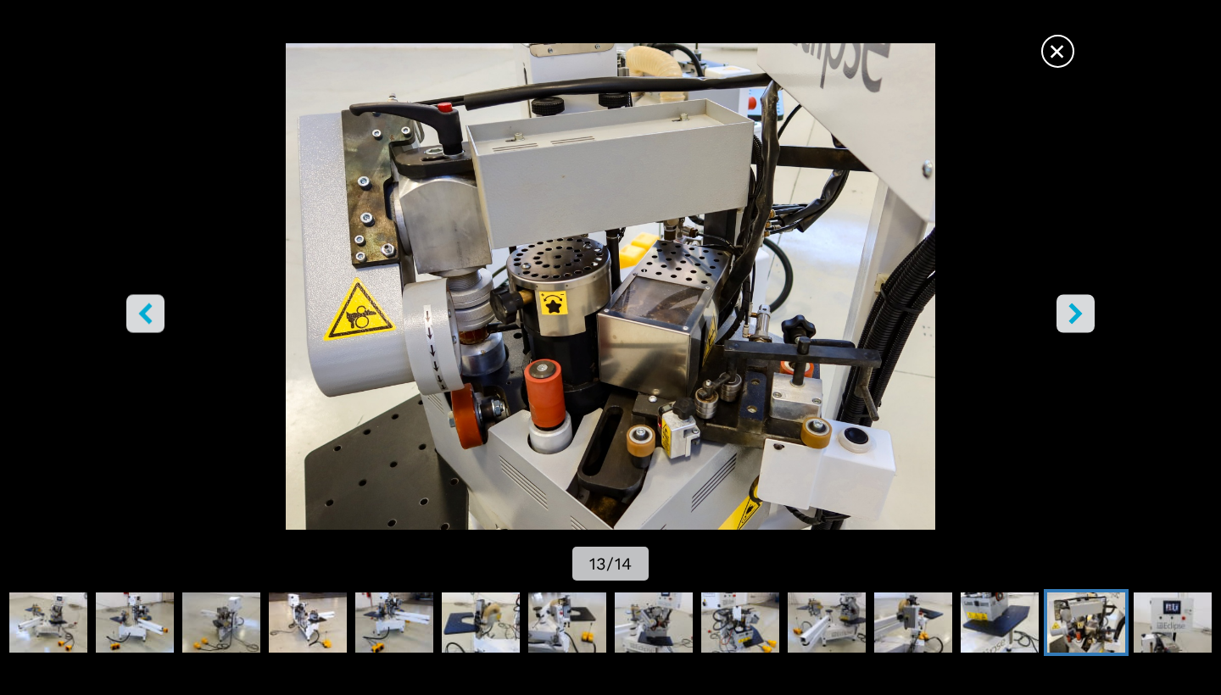
click at [1079, 310] on icon "right-button" at bounding box center [1075, 314] width 21 height 21
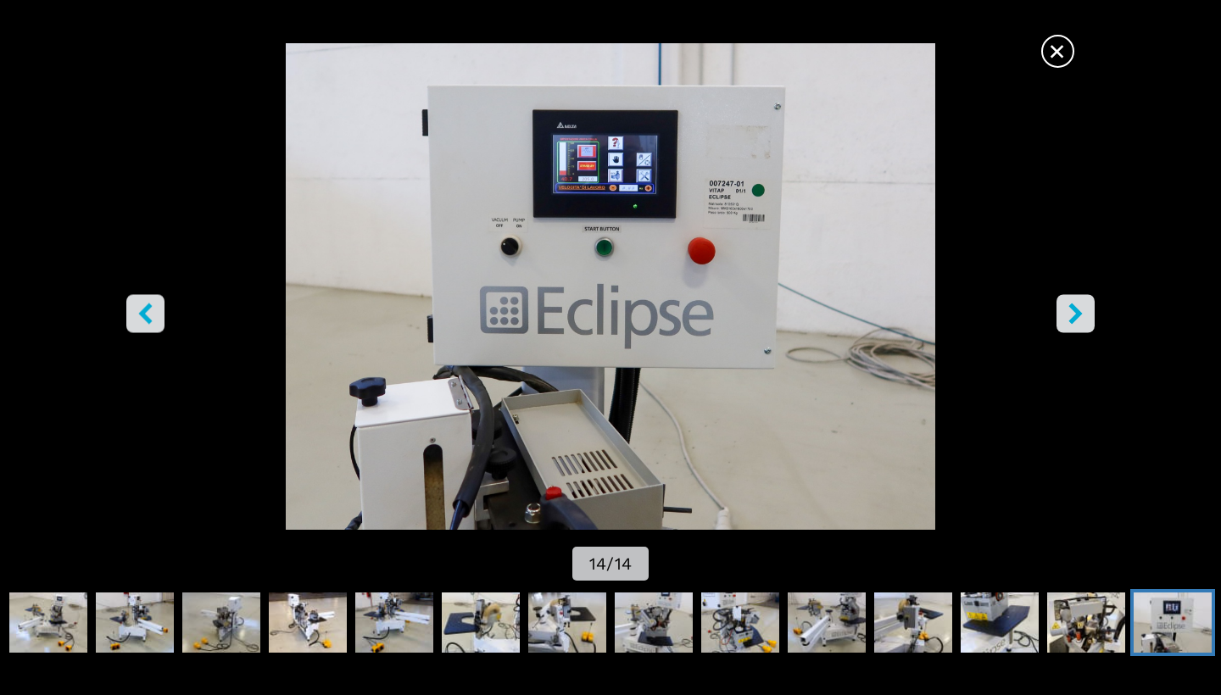
click at [1079, 310] on icon "right-button" at bounding box center [1075, 314] width 21 height 21
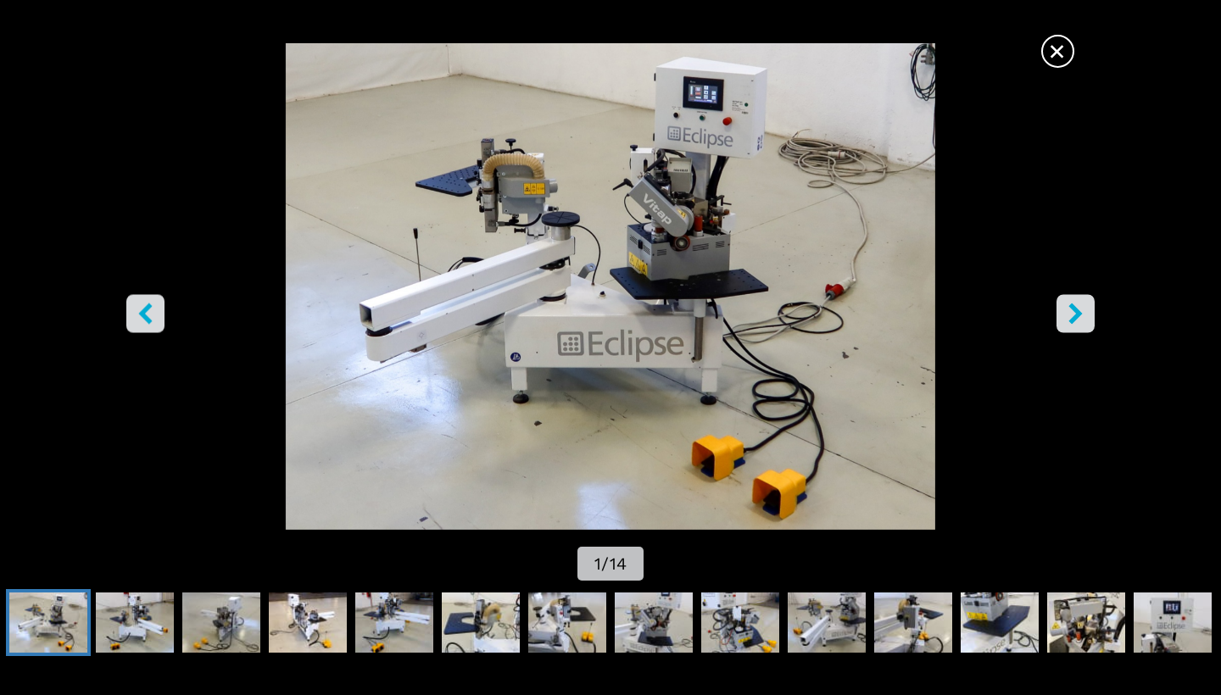
click at [1079, 310] on icon "right-button" at bounding box center [1075, 314] width 21 height 21
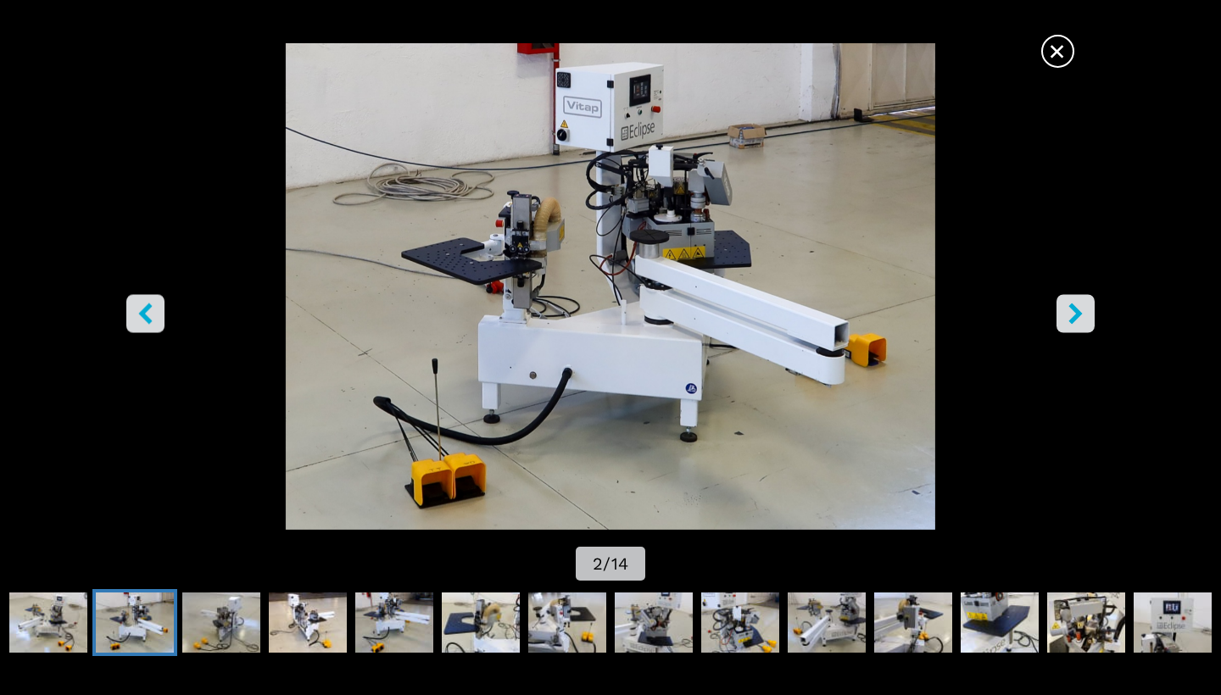
click at [1079, 310] on icon "right-button" at bounding box center [1075, 314] width 21 height 21
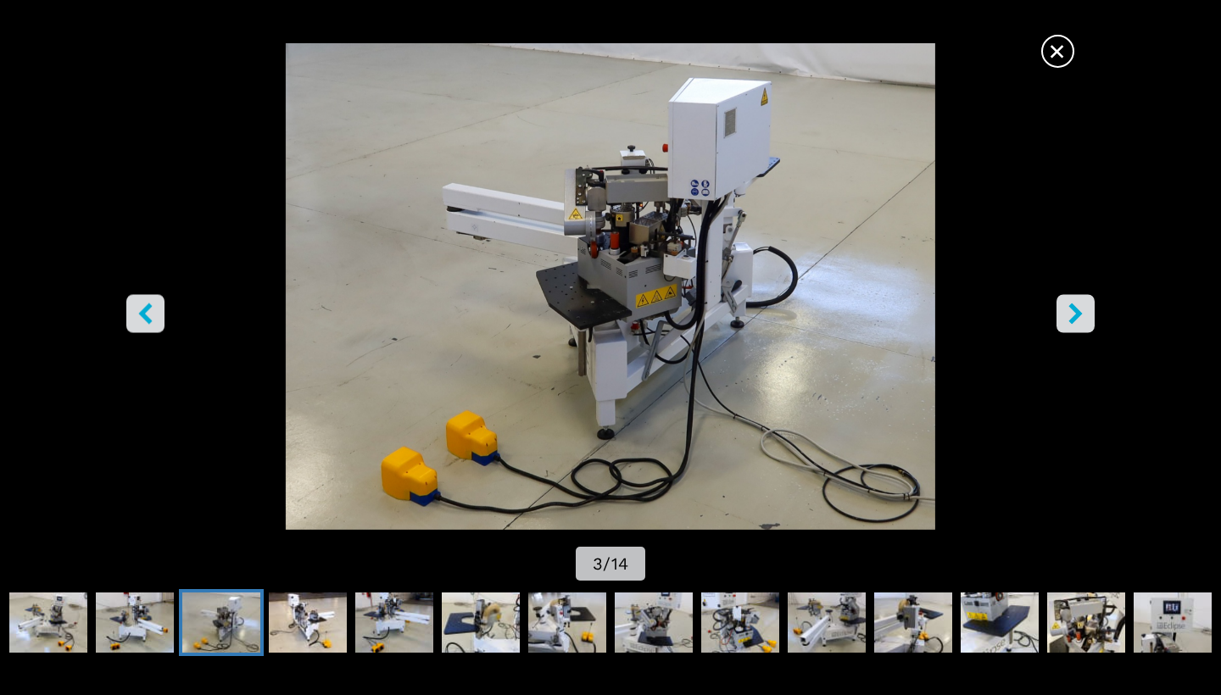
click at [1079, 310] on icon "right-button" at bounding box center [1075, 314] width 21 height 21
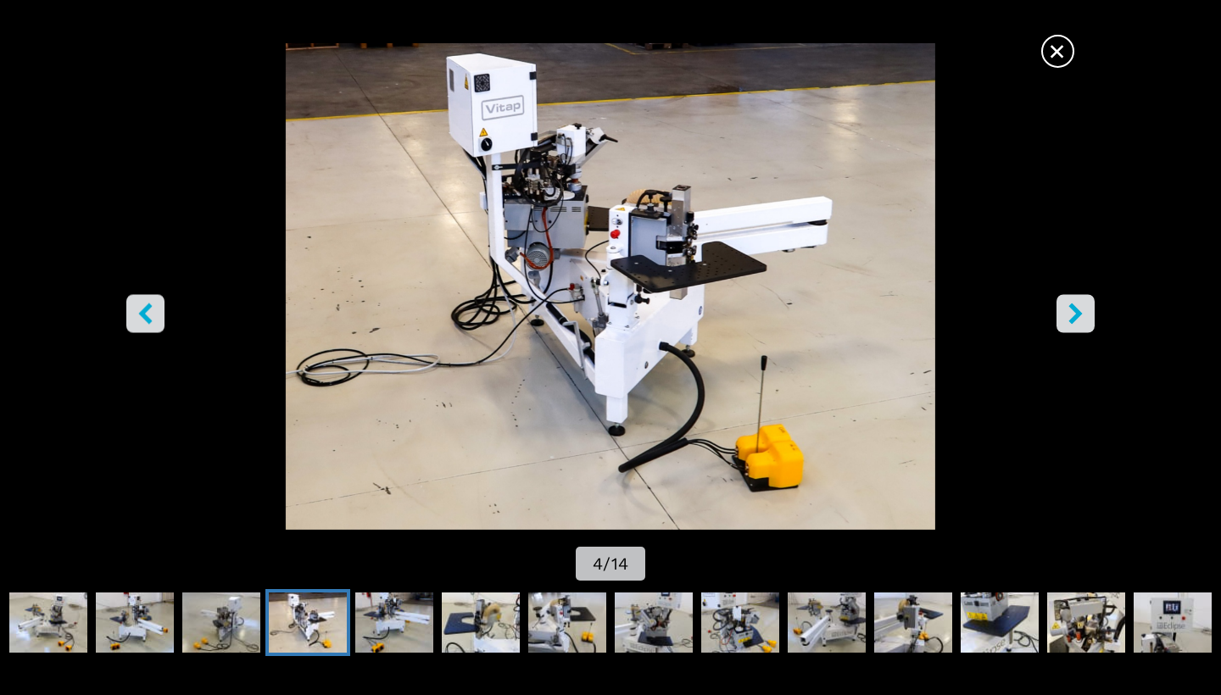
click at [1079, 310] on icon "right-button" at bounding box center [1075, 314] width 21 height 21
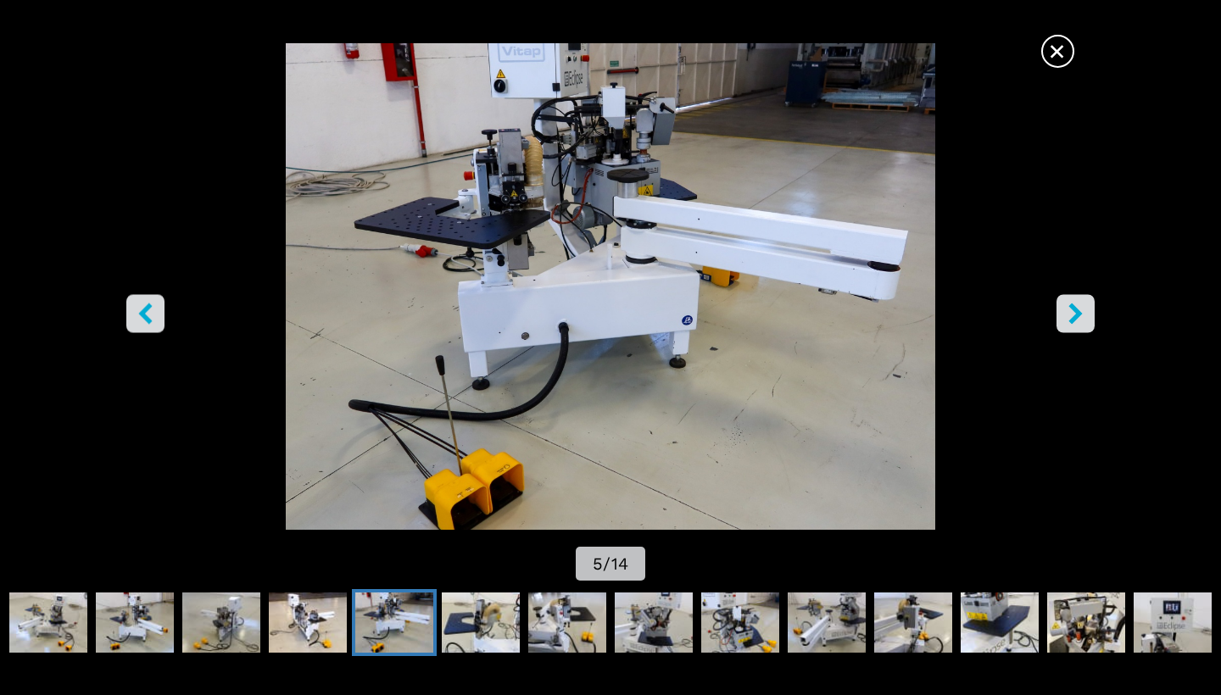
click at [1079, 310] on icon "right-button" at bounding box center [1075, 314] width 21 height 21
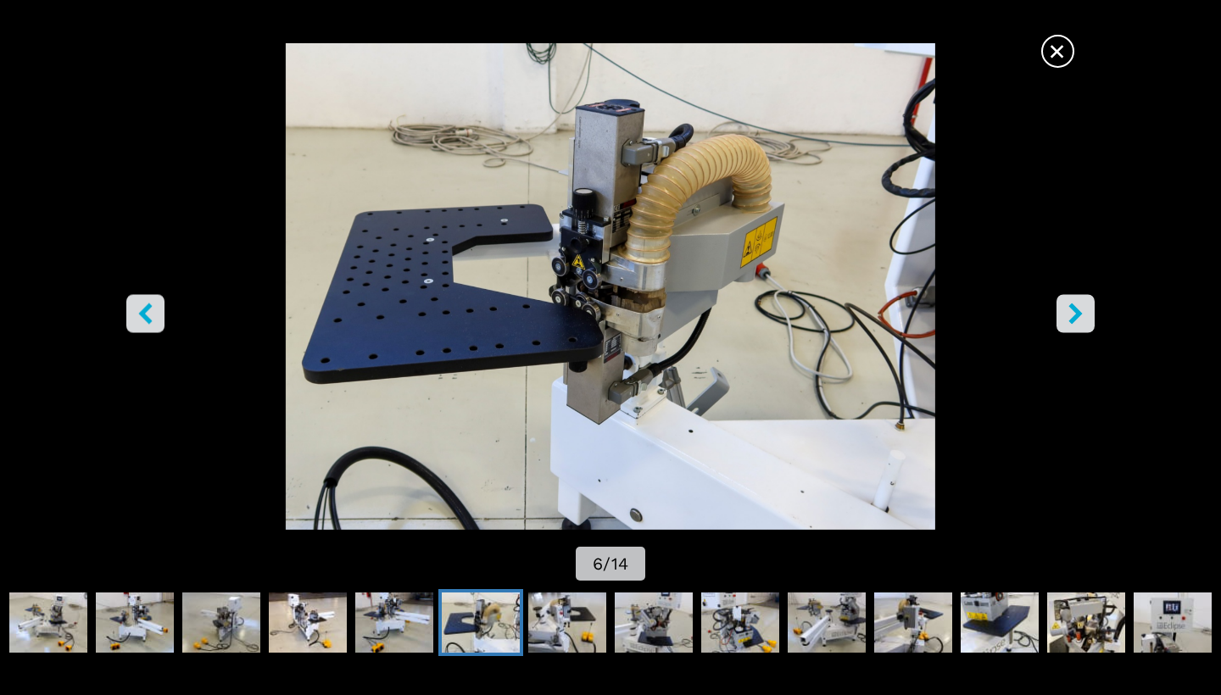
click at [1079, 310] on icon "right-button" at bounding box center [1075, 314] width 21 height 21
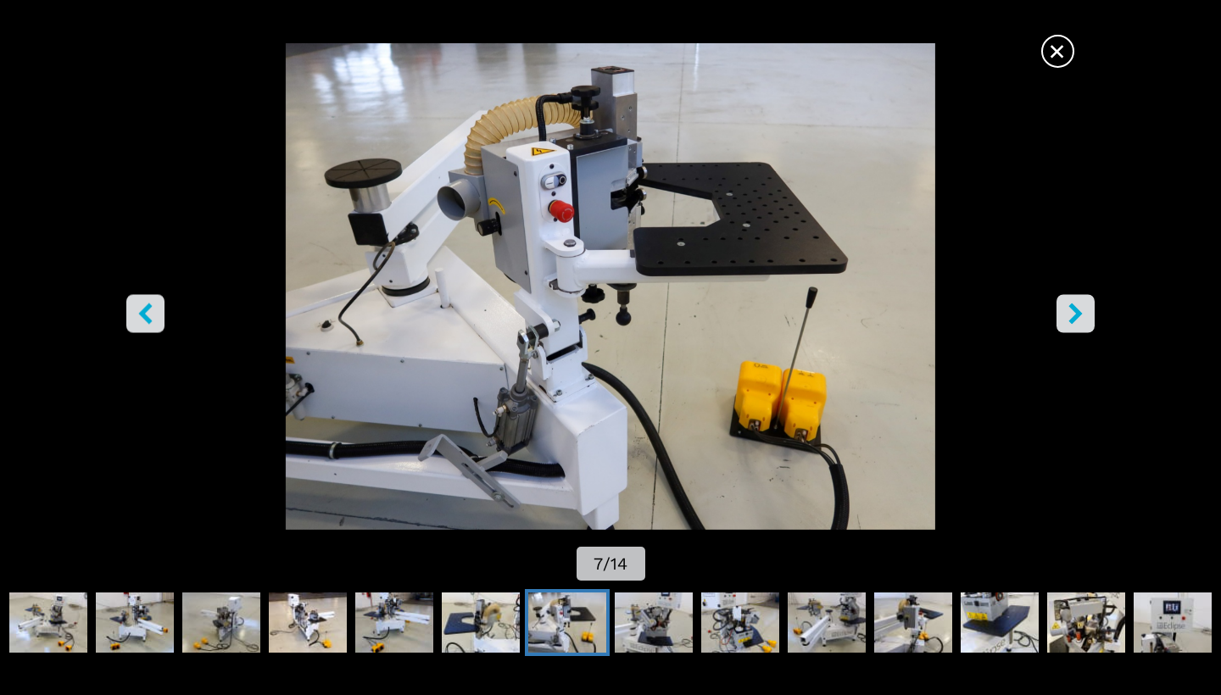
click at [1059, 44] on span "×" at bounding box center [1058, 48] width 30 height 30
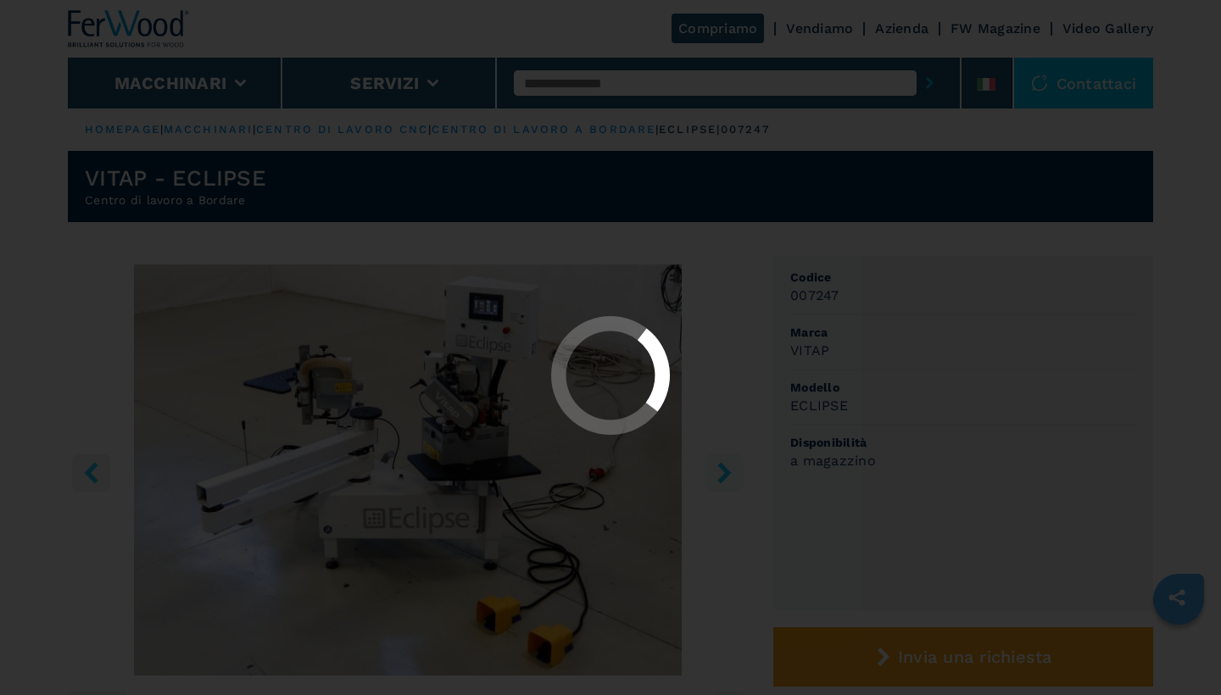
select select "**********"
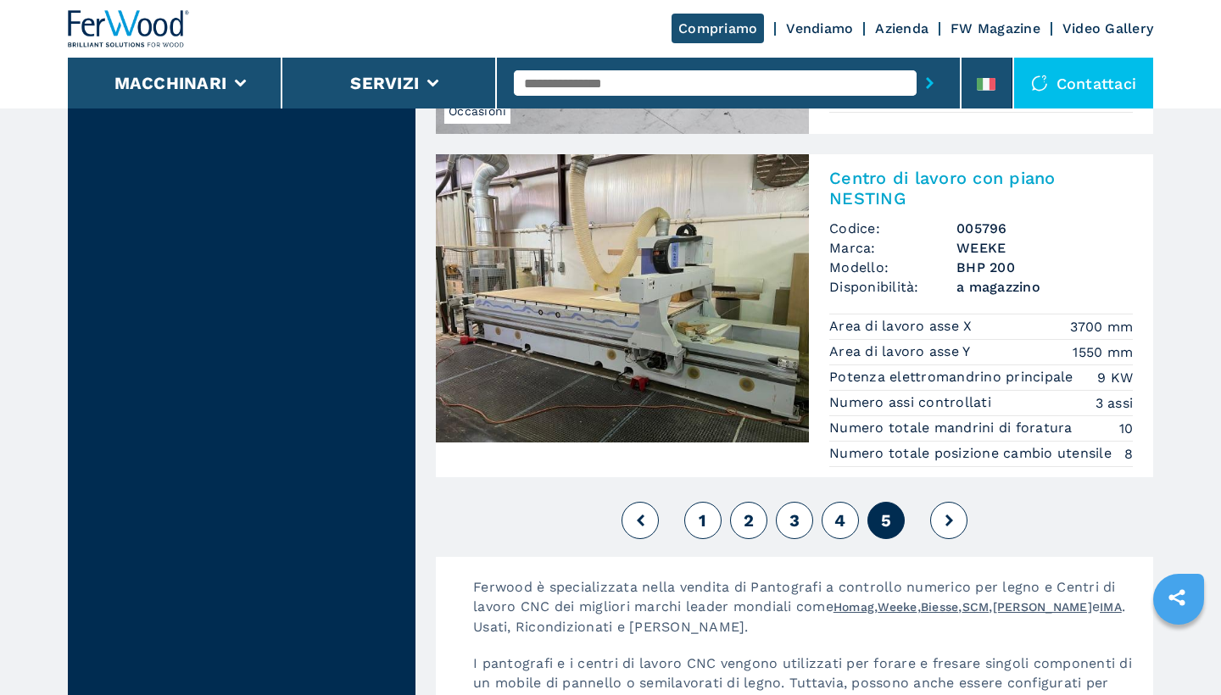
scroll to position [3896, 0]
